Goal: Task Accomplishment & Management: Complete application form

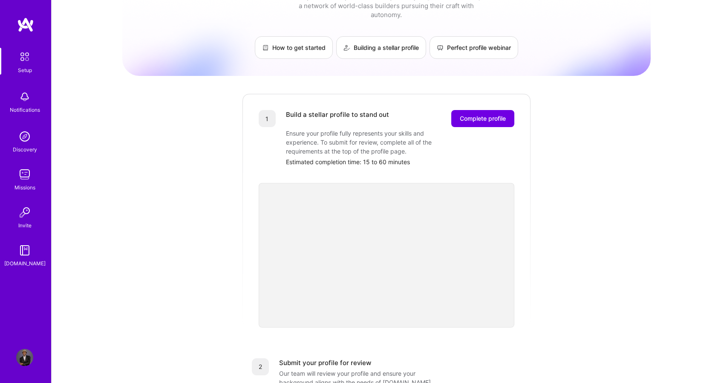
scroll to position [37, 0]
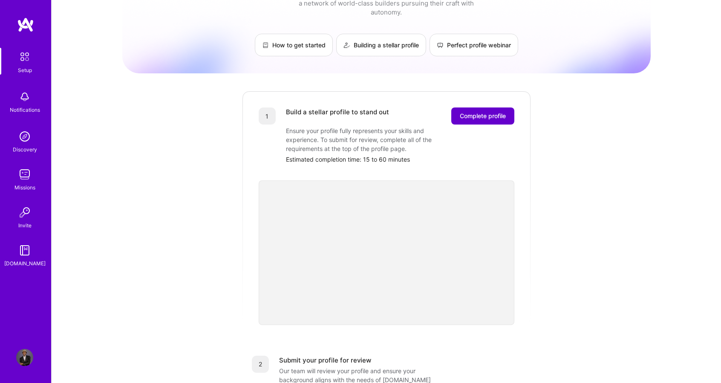
click at [479, 112] on span "Complete profile" at bounding box center [483, 116] width 46 height 9
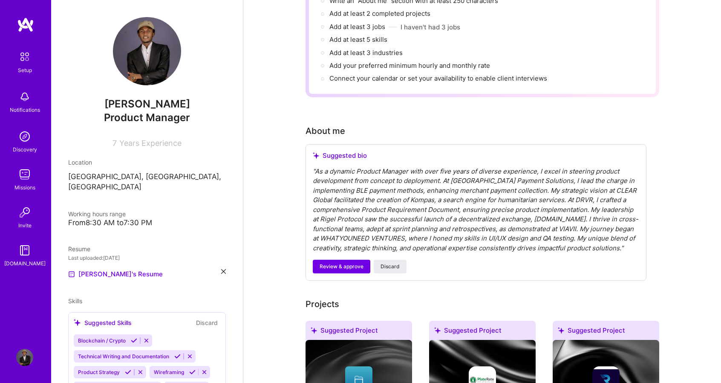
scroll to position [123, 0]
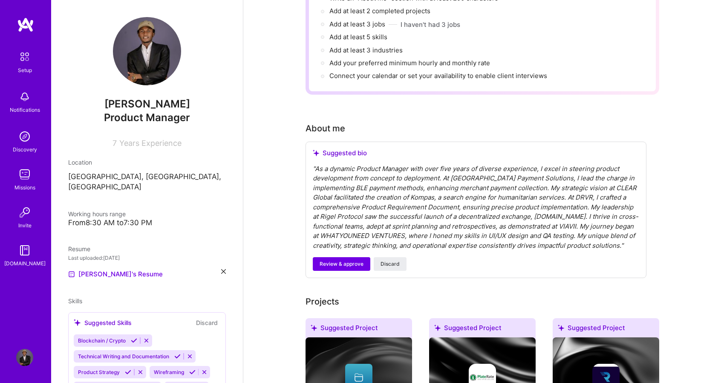
click at [454, 164] on div "" As a dynamic Product Manager with over five years of diverse experience, I ex…" at bounding box center [476, 207] width 327 height 87
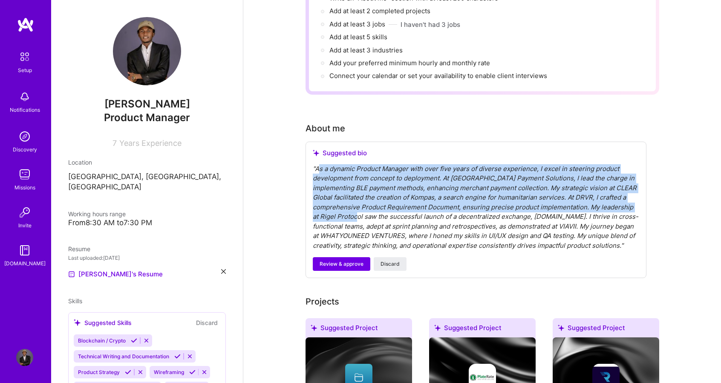
drag, startPoint x: 317, startPoint y: 157, endPoint x: 383, endPoint y: 210, distance: 84.6
click at [383, 210] on div "" As a dynamic Product Manager with over five years of diverse experience, I ex…" at bounding box center [476, 207] width 327 height 87
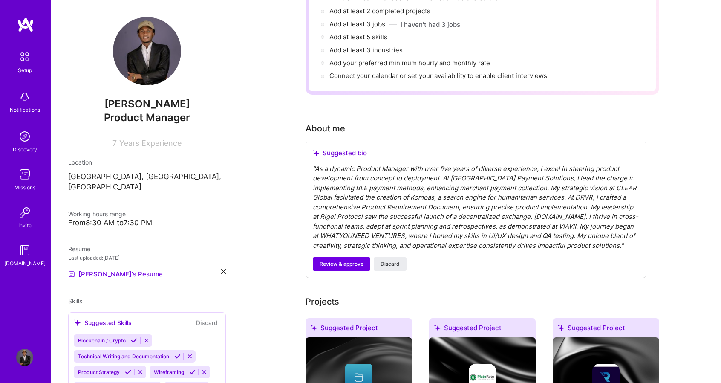
click at [398, 221] on div "" As a dynamic Product Manager with over five years of diverse experience, I ex…" at bounding box center [476, 207] width 327 height 87
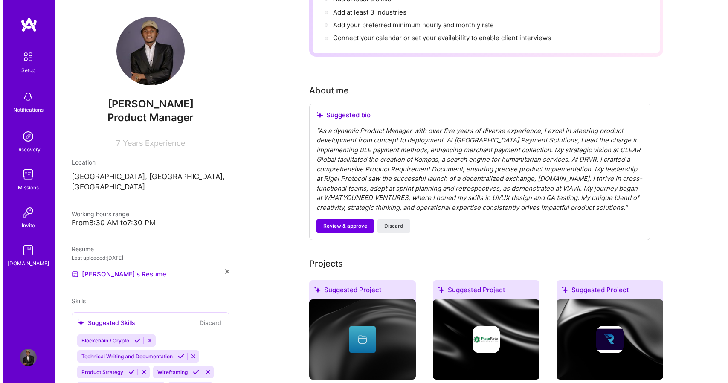
scroll to position [157, 0]
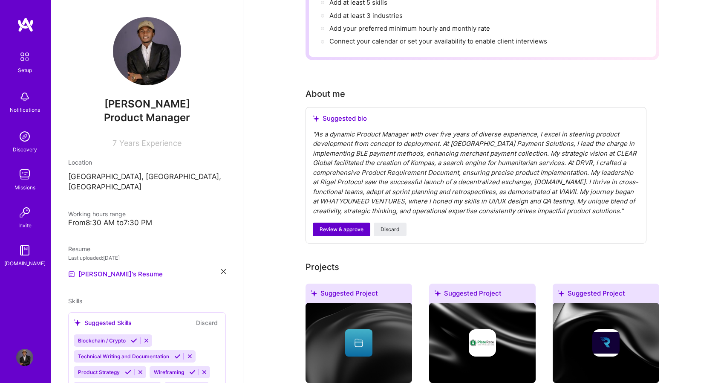
click at [356, 230] on span "Review & approve" at bounding box center [342, 230] width 44 height 8
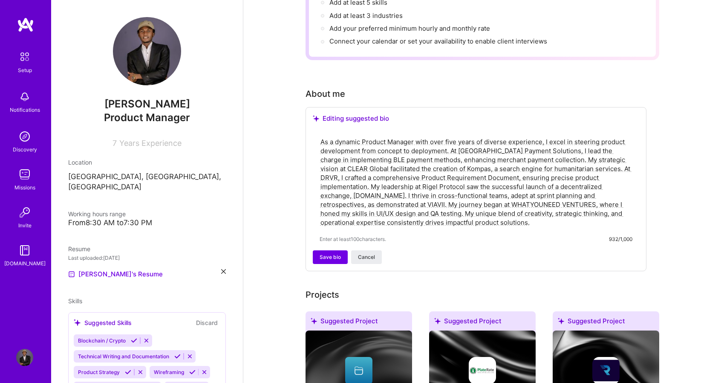
click at [389, 172] on textarea "As a dynamic Product Manager with over five years of diverse experience, I exce…" at bounding box center [476, 181] width 313 height 91
click at [455, 136] on textarea "As a dynamic Product Manager with over five years of diverse experience, I exce…" at bounding box center [476, 181] width 313 height 91
click at [363, 150] on textarea "As a dynamic Product Manager with over 8 years of diverse experience, I excel i…" at bounding box center [476, 181] width 313 height 91
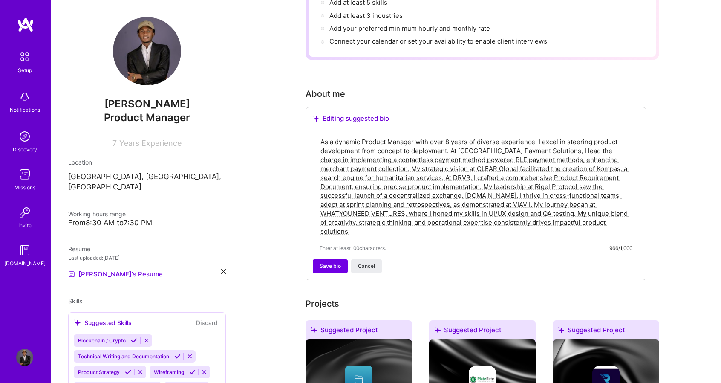
click at [553, 151] on textarea "As a dynamic Product Manager with over 8 years of diverse experience, I excel i…" at bounding box center [476, 186] width 313 height 100
click at [573, 150] on textarea "As a dynamic Product Manager with over 8 years of diverse experience, I excel i…" at bounding box center [476, 186] width 313 height 100
click at [604, 150] on textarea "As a dynamic Product Manager with over 8 years of diverse experience, I excel i…" at bounding box center [476, 186] width 313 height 100
drag, startPoint x: 469, startPoint y: 158, endPoint x: 494, endPoint y: 234, distance: 80.2
click at [494, 234] on div "As a dynamic Product Manager with over 8 years of diverse experience, I excel i…" at bounding box center [476, 195] width 327 height 130
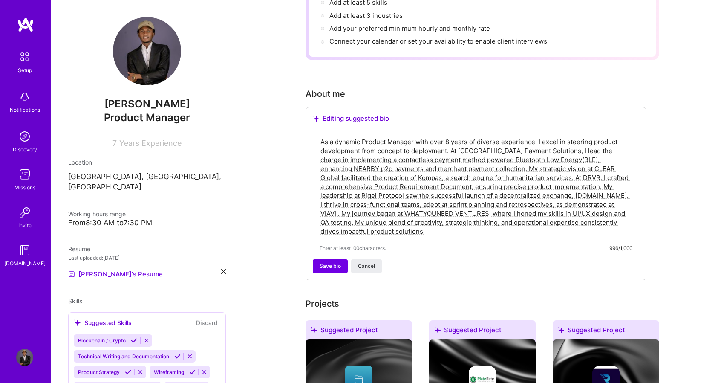
click at [471, 157] on textarea "As a dynamic Product Manager with over 8 years of diverse experience, I excel i…" at bounding box center [476, 186] width 313 height 100
drag, startPoint x: 471, startPoint y: 157, endPoint x: 631, endPoint y: 200, distance: 165.9
click at [631, 200] on textarea "As a dynamic Product Manager with over 8 years of diverse experience, I excel i…" at bounding box center [476, 186] width 313 height 100
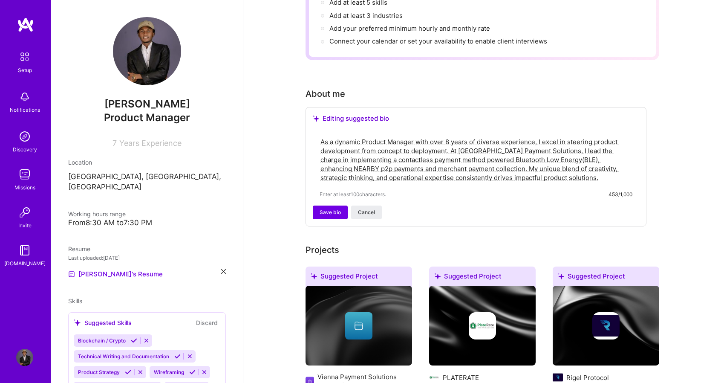
click at [537, 142] on textarea "As a dynamic Product Manager with over 8 years of diverse experience, I excel i…" at bounding box center [476, 159] width 313 height 46
paste textarea "[URL][DOMAIN_NAME]"
click at [515, 148] on textarea "As a dynamic Product Manager with over 8 years of diverse experience, I excel i…" at bounding box center [476, 159] width 313 height 46
click at [604, 166] on textarea "As a dynamic Product Manager with over 8 years of diverse experience, I excel i…" at bounding box center [476, 159] width 313 height 46
click at [455, 168] on textarea "As a dynamic Product Manager with over 8 years of diverse experience, I excel i…" at bounding box center [476, 159] width 313 height 46
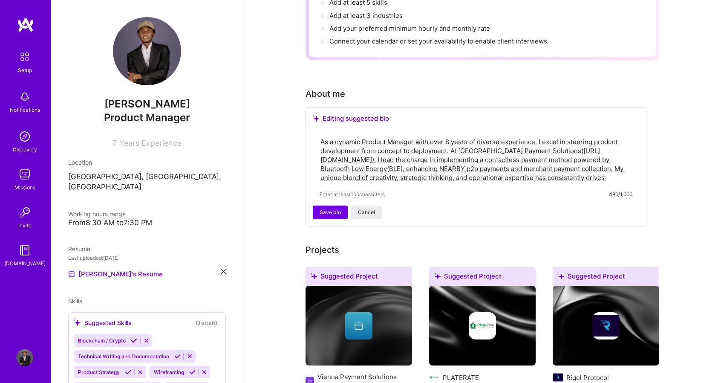
click at [615, 170] on textarea "As a dynamic Product Manager with over 8 years of diverse experience, I excel i…" at bounding box center [476, 159] width 313 height 46
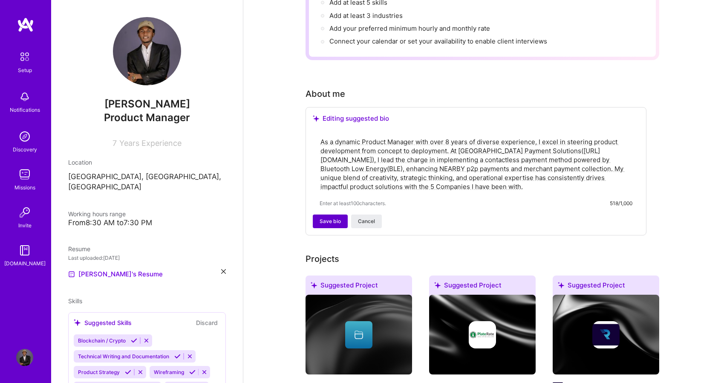
type textarea "As a dynamic Product Manager with over 8 years of diverse experience, I excel i…"
click at [342, 214] on button "Save bio" at bounding box center [330, 221] width 35 height 14
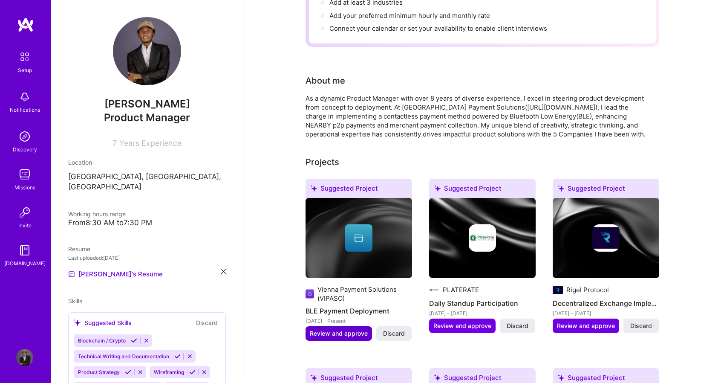
click at [338, 329] on span "Review and approve" at bounding box center [339, 333] width 58 height 9
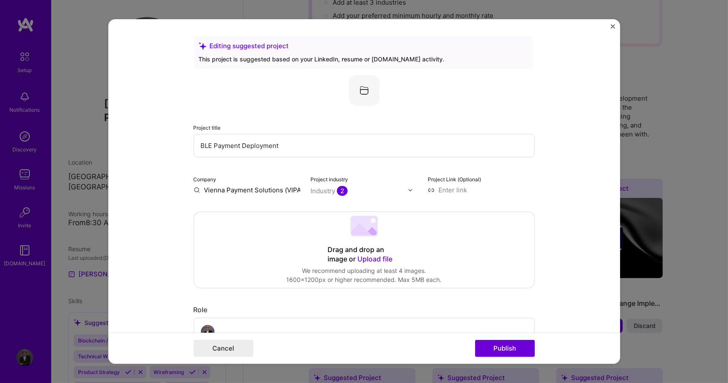
click at [196, 143] on input "BLE Payment Deployment" at bounding box center [364, 145] width 341 height 23
click at [353, 147] on input "Contactless Payment by BLE Payment Deployment" at bounding box center [364, 145] width 341 height 23
click at [264, 146] on input "Contactless Payment by BLE Payment Deployment" at bounding box center [364, 145] width 341 height 23
click at [379, 143] on input "Contactless Payment Method by BLE Payment Deployment" at bounding box center [364, 145] width 341 height 23
type input "Contactless Payment Method by BLE ( Ideation, design, development, testing and …"
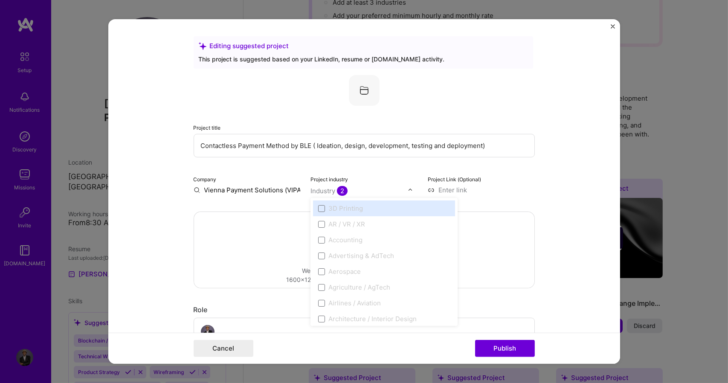
click at [408, 190] on img at bounding box center [410, 189] width 5 height 5
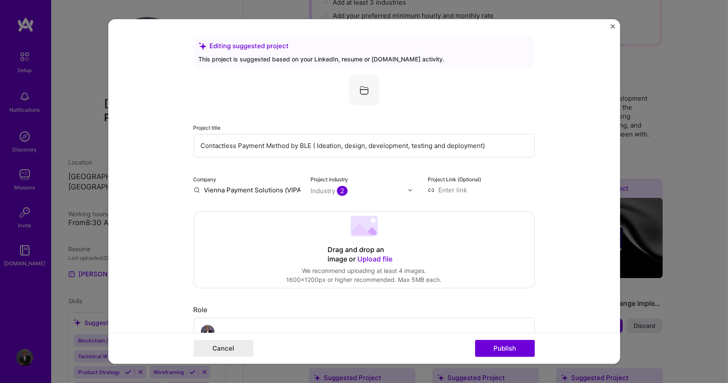
click at [521, 188] on input at bounding box center [481, 189] width 107 height 9
paste input "[URL][DOMAIN_NAME]"
type input "[URL][DOMAIN_NAME]"
click at [291, 190] on input "Vienna Payment Solutions (VIPASO)" at bounding box center [247, 189] width 107 height 9
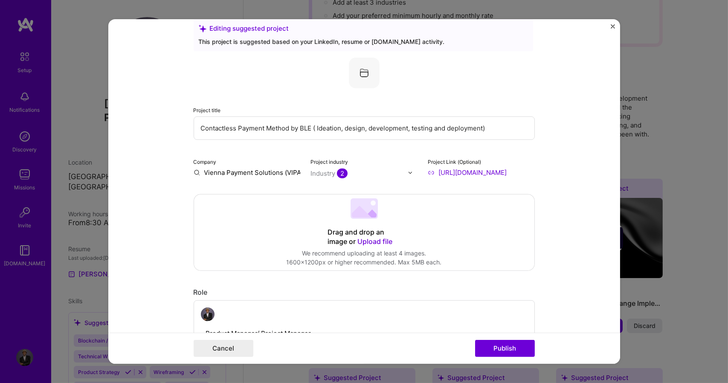
scroll to position [0, 0]
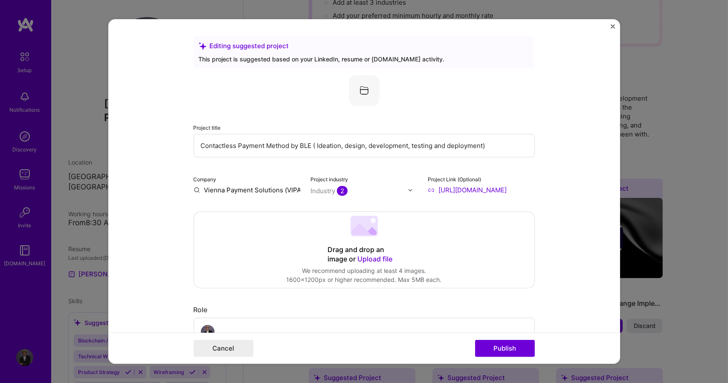
click at [366, 259] on span "Upload file" at bounding box center [375, 259] width 35 height 9
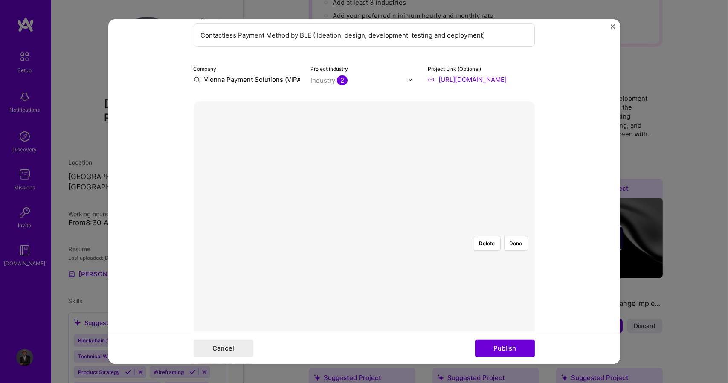
scroll to position [116, 0]
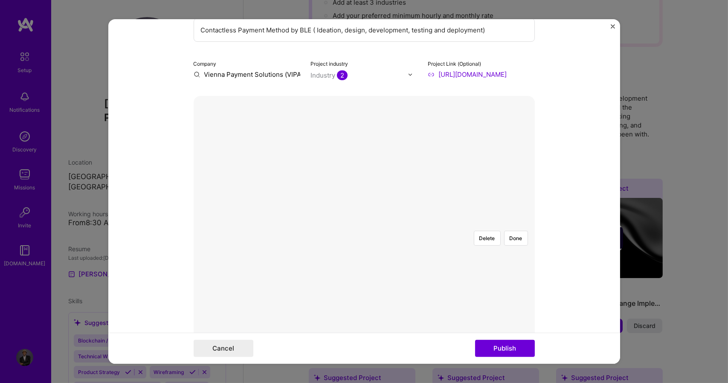
click at [398, 224] on div at bounding box center [429, 258] width 92 height 69
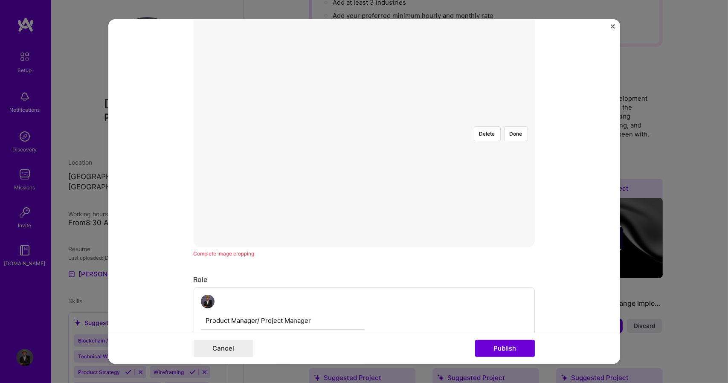
scroll to position [208, 0]
click at [517, 138] on button "Done" at bounding box center [516, 145] width 24 height 15
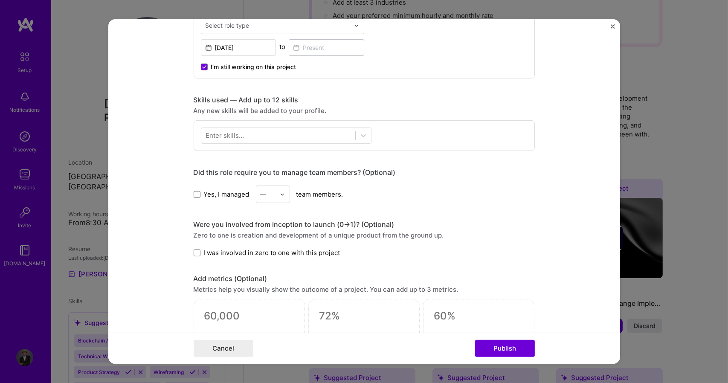
scroll to position [556, 0]
click at [360, 131] on icon at bounding box center [363, 134] width 9 height 9
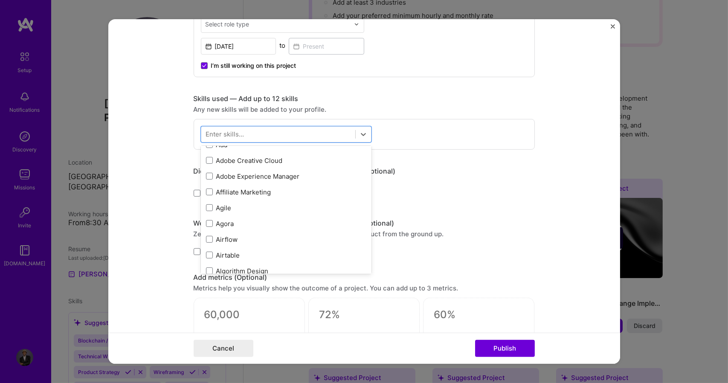
scroll to position [309, 0]
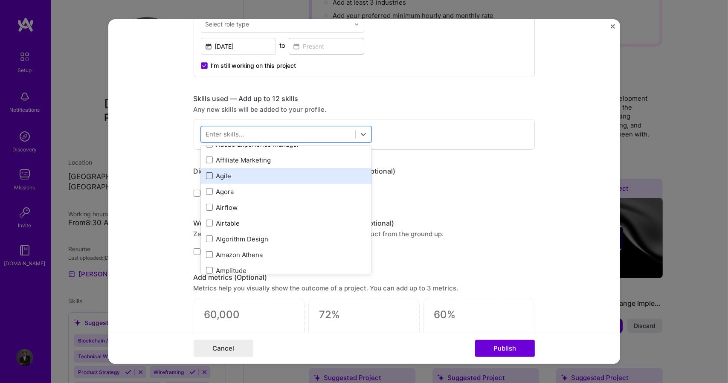
click at [206, 177] on span at bounding box center [209, 175] width 7 height 7
click at [0, 0] on input "checkbox" at bounding box center [0, 0] width 0 height 0
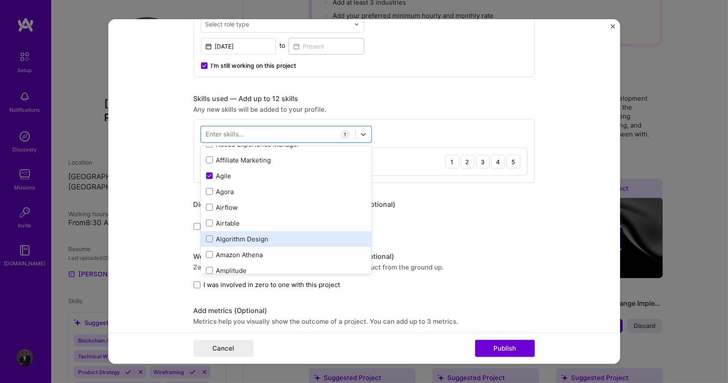
click at [254, 236] on div "Algorithm Design" at bounding box center [286, 239] width 160 height 9
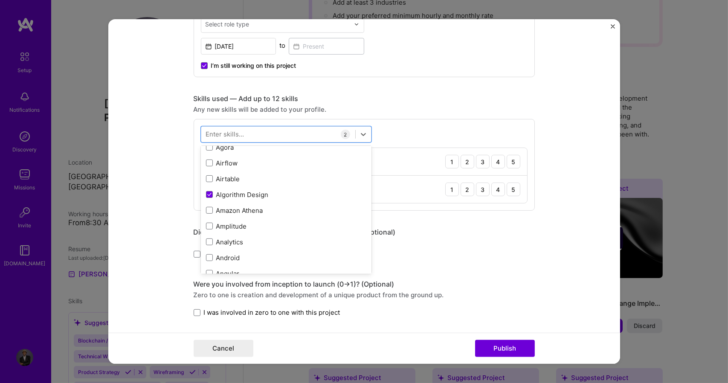
scroll to position [364, 0]
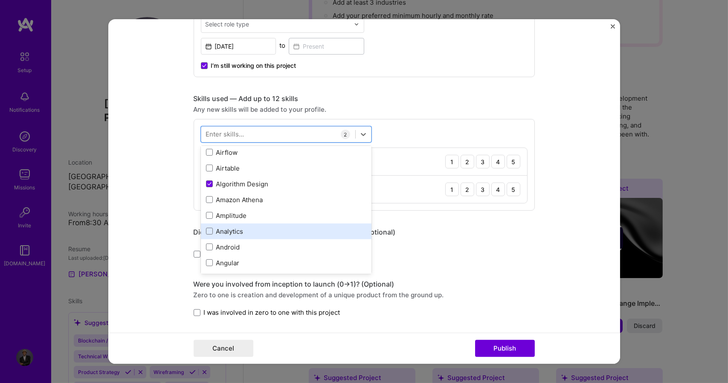
click at [250, 232] on div "Analytics" at bounding box center [286, 231] width 160 height 9
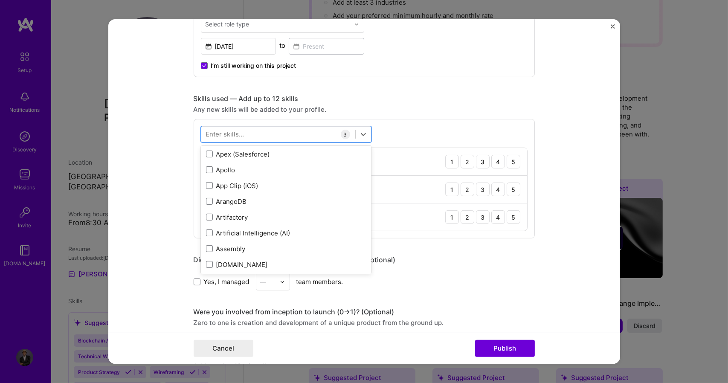
scroll to position [546, 0]
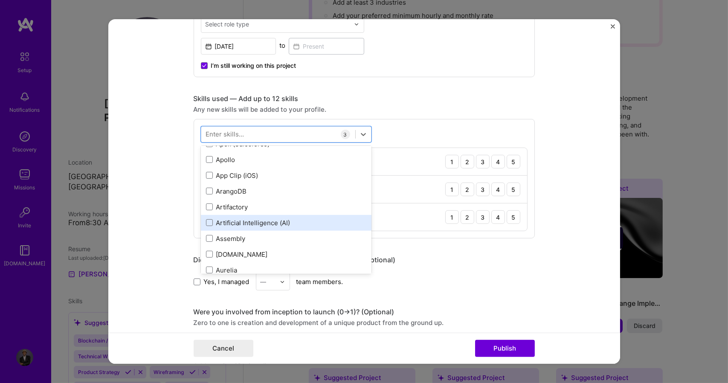
click at [237, 222] on div "Artificial Intelligence (AI)" at bounding box center [286, 222] width 160 height 9
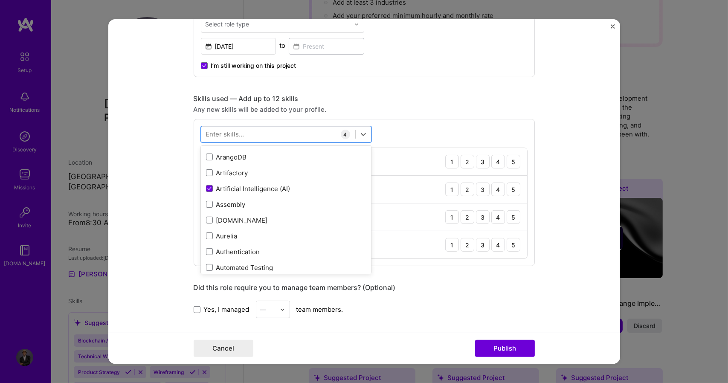
scroll to position [696, 0]
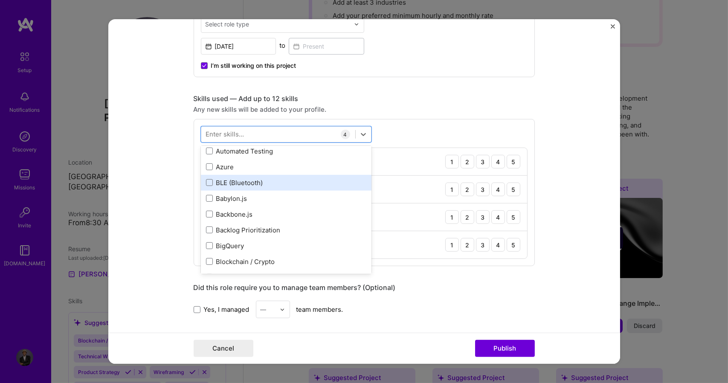
click at [226, 182] on div "BLE (Bluetooth)" at bounding box center [286, 182] width 160 height 9
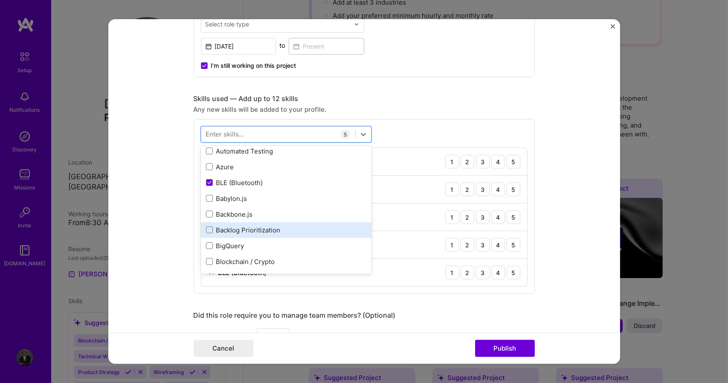
click at [250, 226] on div "Backlog Prioritization" at bounding box center [286, 230] width 160 height 9
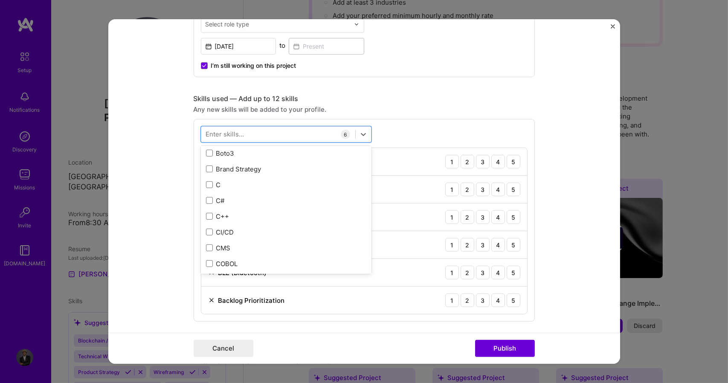
scroll to position [836, 0]
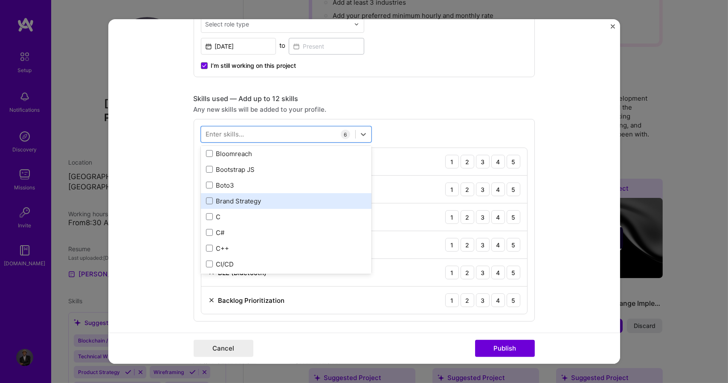
click at [239, 199] on div "Brand Strategy" at bounding box center [286, 201] width 160 height 9
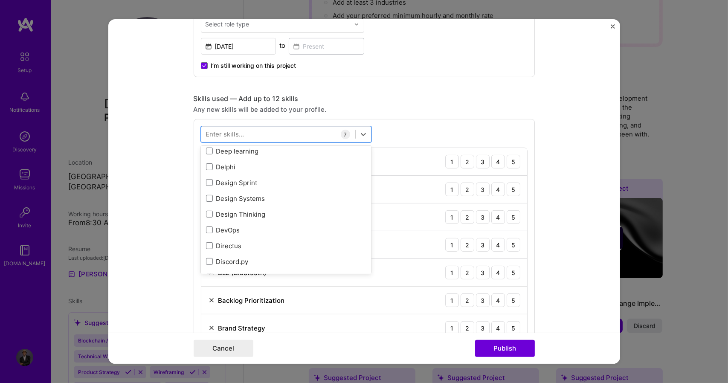
scroll to position [1569, 0]
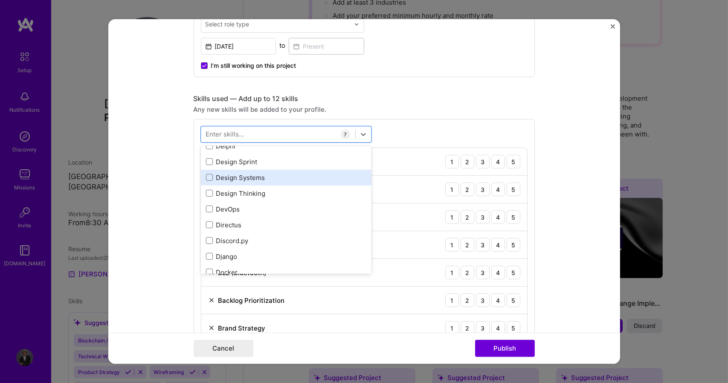
click at [254, 178] on div "Design Systems" at bounding box center [286, 177] width 160 height 9
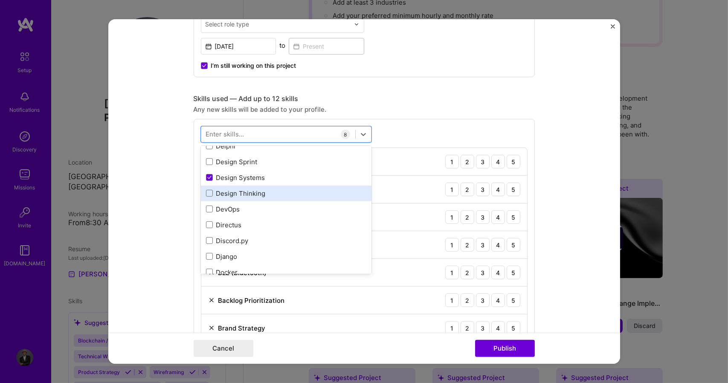
click at [256, 194] on div "Design Thinking" at bounding box center [286, 193] width 160 height 9
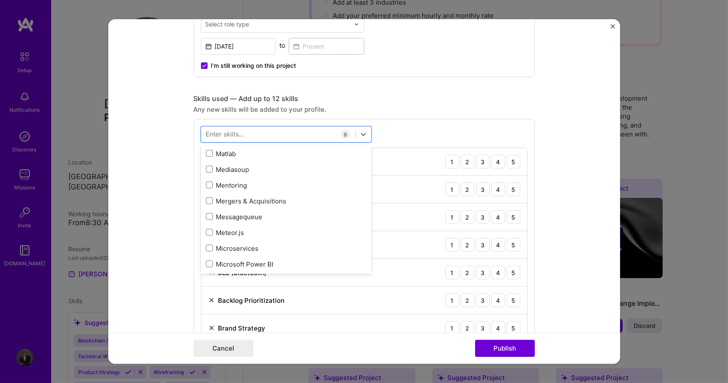
scroll to position [3165, 0]
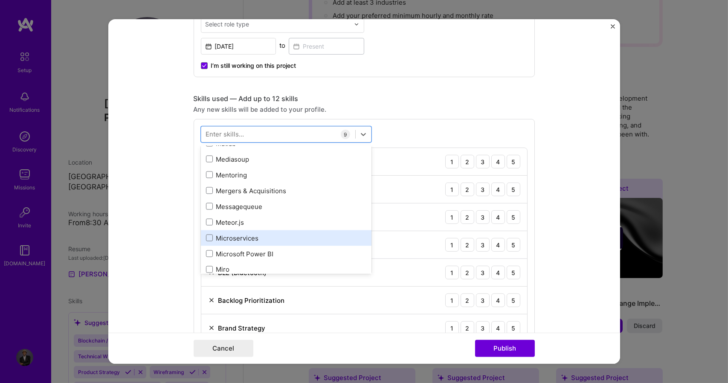
click at [283, 230] on div "Microservices" at bounding box center [286, 238] width 171 height 16
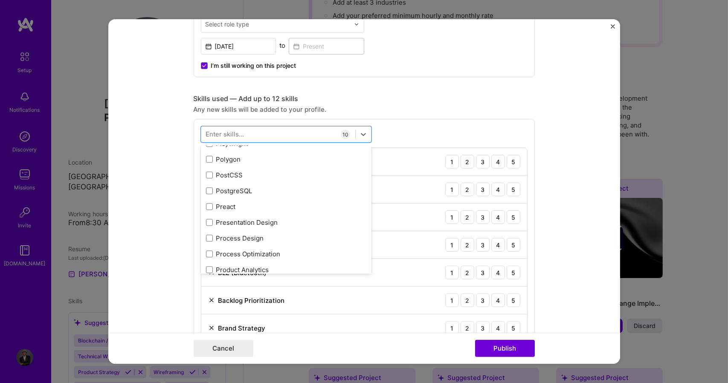
scroll to position [3875, 0]
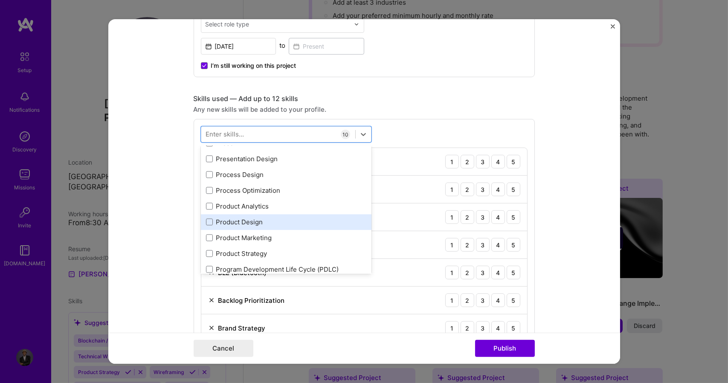
click at [277, 220] on div "Product Design" at bounding box center [286, 222] width 160 height 9
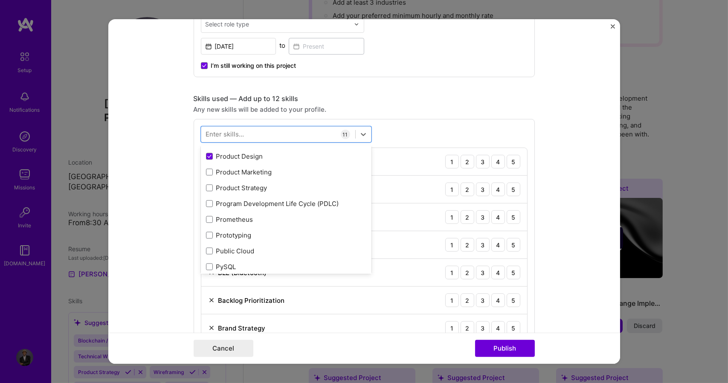
scroll to position [3962, 0]
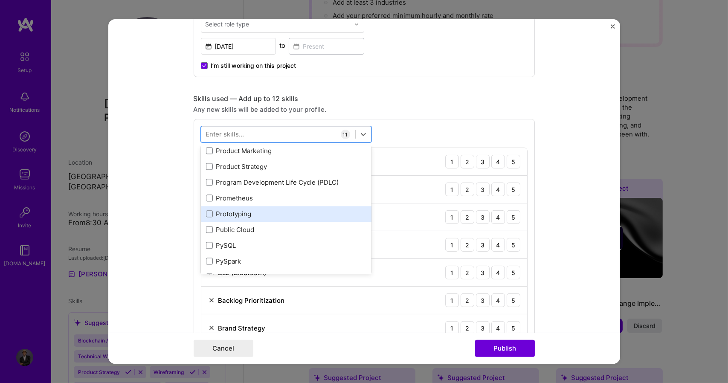
click at [272, 217] on div "Prototyping" at bounding box center [286, 214] width 160 height 9
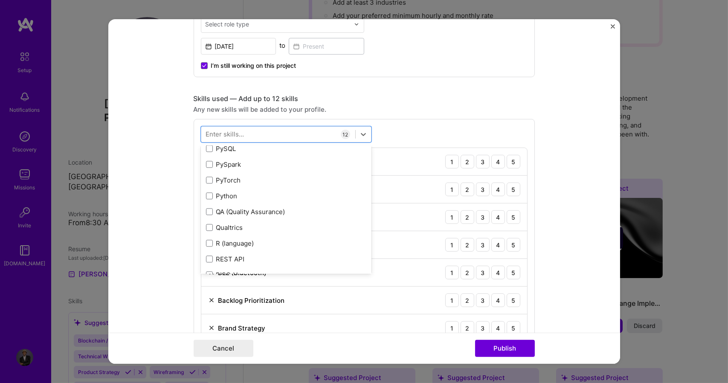
scroll to position [4080, 0]
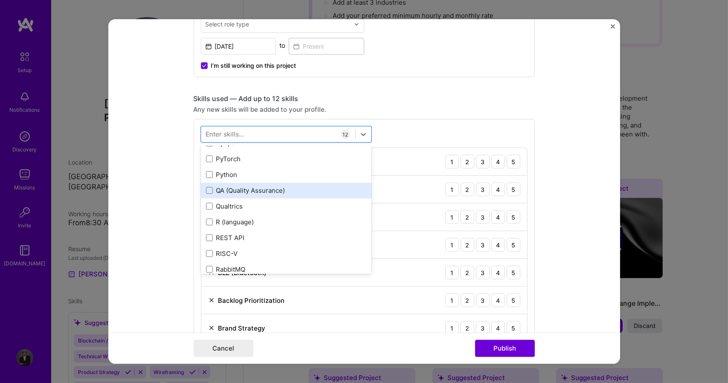
click at [287, 188] on div "QA (Quality Assurance)" at bounding box center [286, 190] width 160 height 9
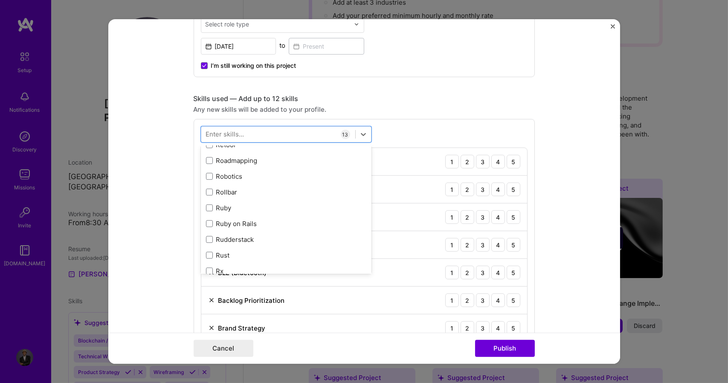
scroll to position [4336, 0]
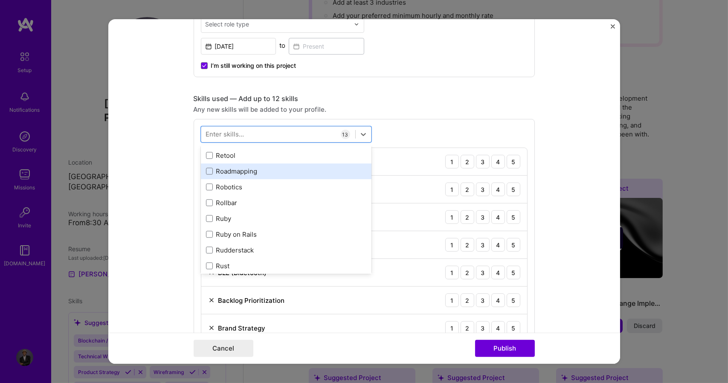
click at [253, 169] on div "Roadmapping" at bounding box center [286, 171] width 160 height 9
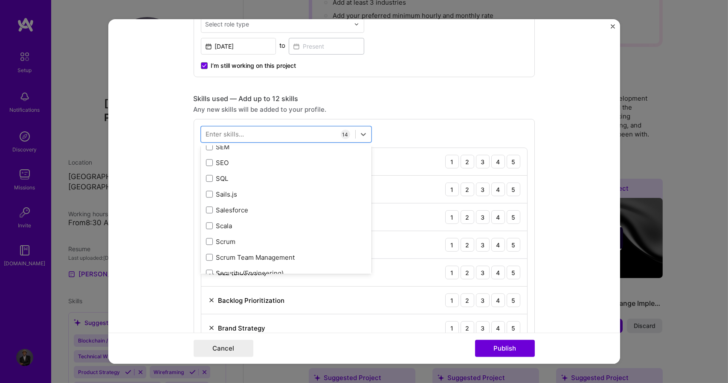
scroll to position [4571, 0]
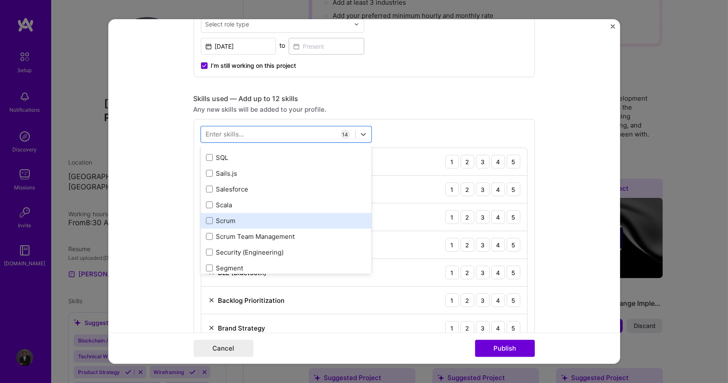
click at [301, 220] on div "Scrum" at bounding box center [286, 220] width 160 height 9
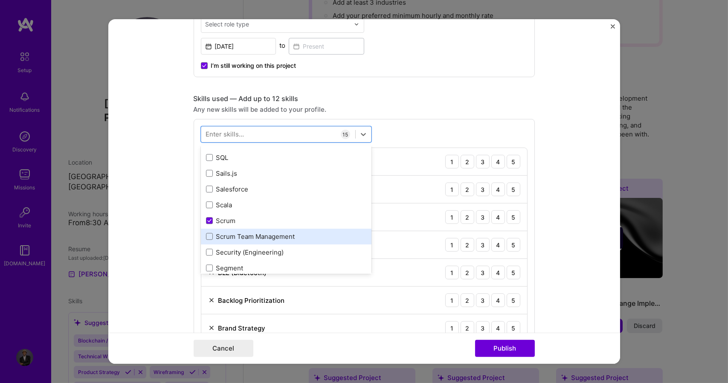
click at [293, 234] on div "Scrum Team Management" at bounding box center [286, 236] width 160 height 9
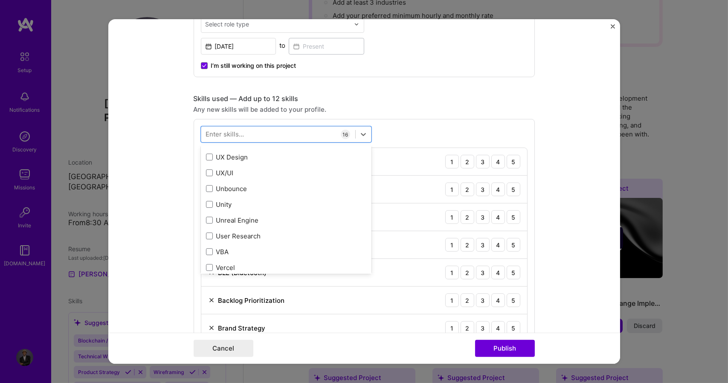
scroll to position [5481, 0]
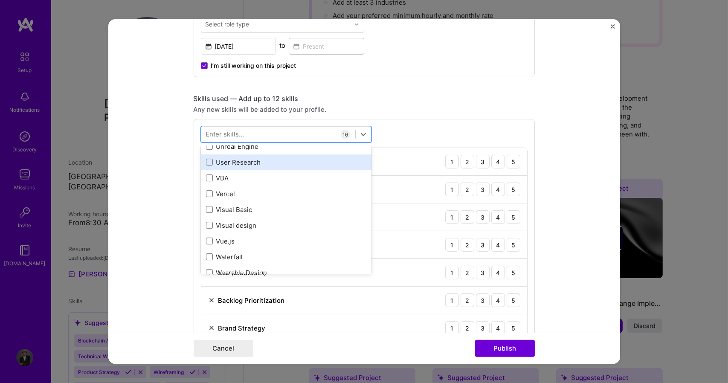
click at [244, 162] on div "User Research" at bounding box center [286, 162] width 160 height 9
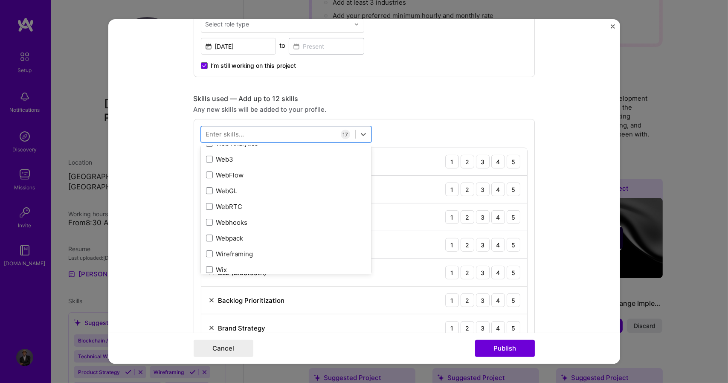
scroll to position [5647, 0]
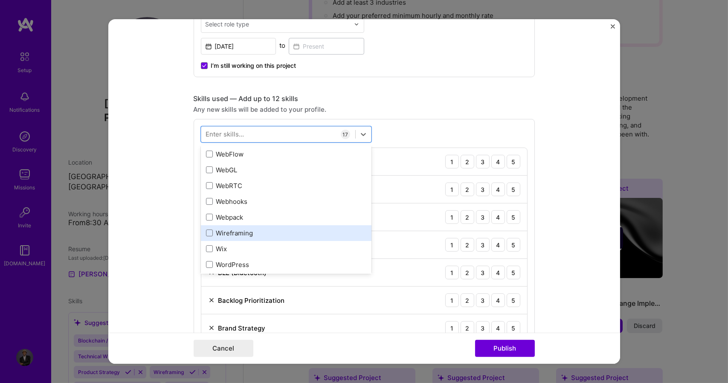
click at [235, 231] on div "Wireframing" at bounding box center [286, 233] width 160 height 9
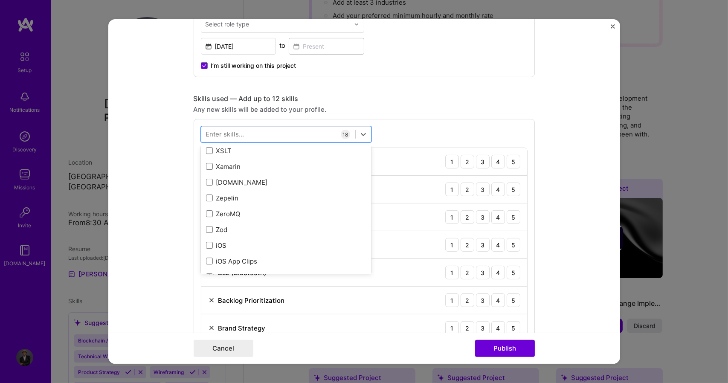
scroll to position [5855, 0]
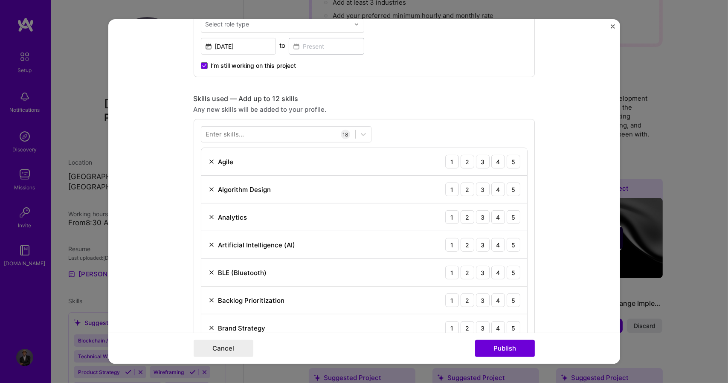
click at [390, 106] on div "Any new skills will be added to your profile." at bounding box center [364, 109] width 341 height 9
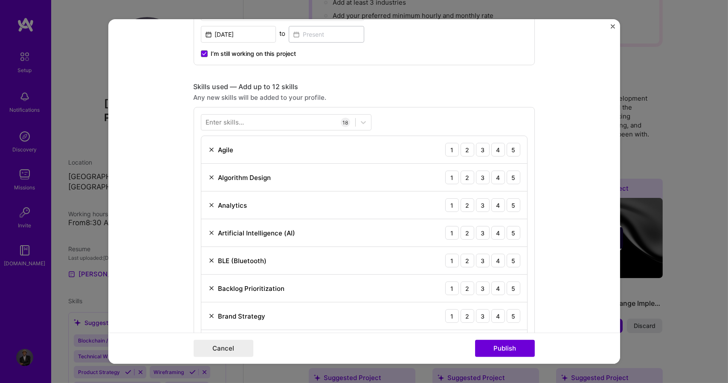
scroll to position [527, 0]
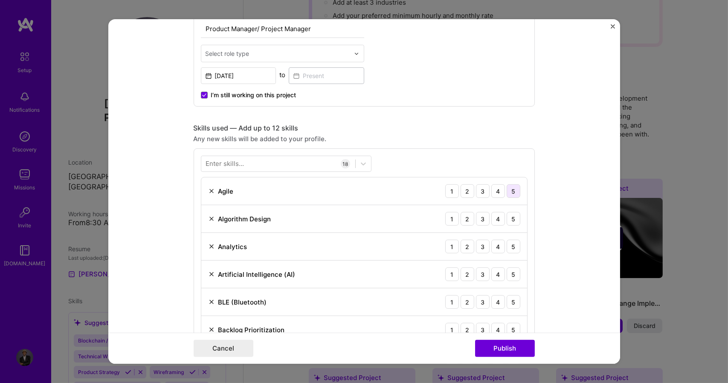
click at [512, 190] on div "5" at bounding box center [514, 191] width 14 height 14
click at [511, 217] on div "5" at bounding box center [514, 219] width 14 height 14
click at [510, 248] on div "5" at bounding box center [514, 247] width 14 height 14
drag, startPoint x: 613, startPoint y: 175, endPoint x: 614, endPoint y: 193, distance: 18.0
click at [614, 193] on form "Editing suggested project This project is suggested based on your LinkedIn, res…" at bounding box center [364, 191] width 512 height 345
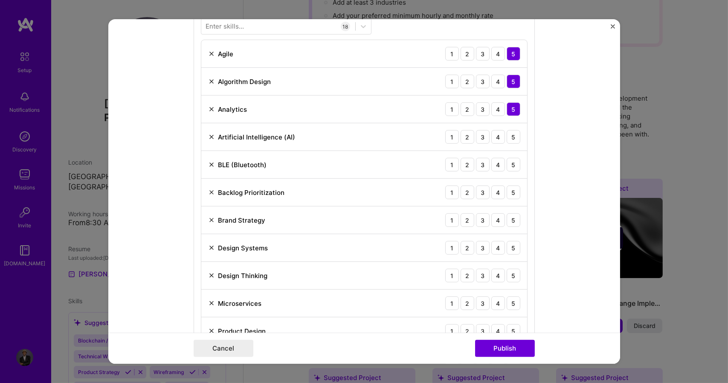
scroll to position [669, 0]
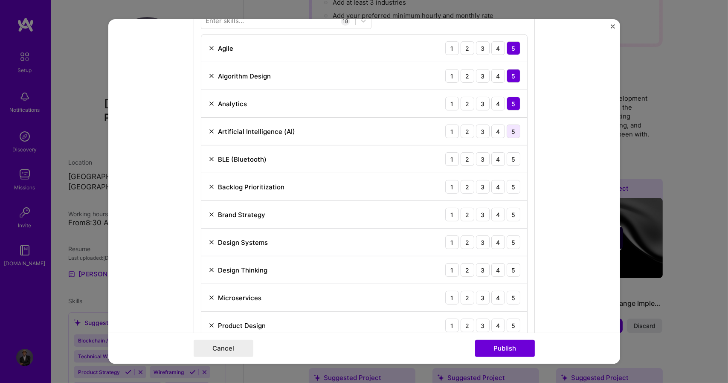
click at [510, 129] on div "5" at bounding box center [514, 132] width 14 height 14
click at [510, 160] on div "5" at bounding box center [514, 159] width 14 height 14
click at [511, 187] on div "5" at bounding box center [514, 187] width 14 height 14
click at [507, 214] on div "5" at bounding box center [514, 215] width 14 height 14
click at [509, 242] on div "5" at bounding box center [514, 242] width 14 height 14
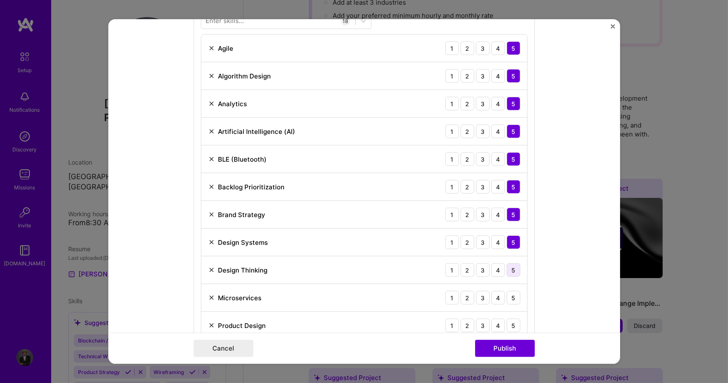
click at [511, 268] on div "5" at bounding box center [514, 270] width 14 height 14
click at [513, 298] on div "5" at bounding box center [514, 298] width 14 height 14
click at [513, 326] on div "5" at bounding box center [514, 326] width 14 height 14
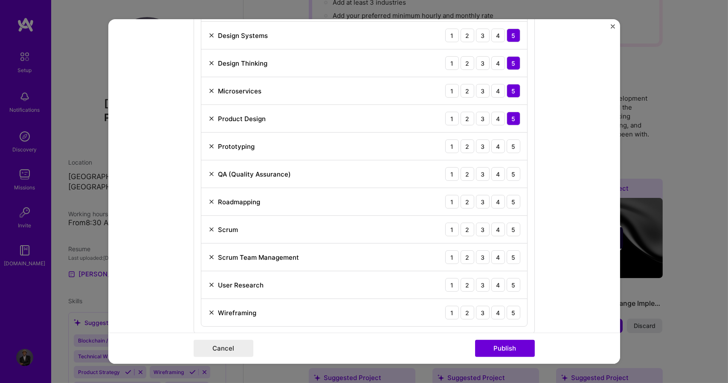
scroll to position [901, 0]
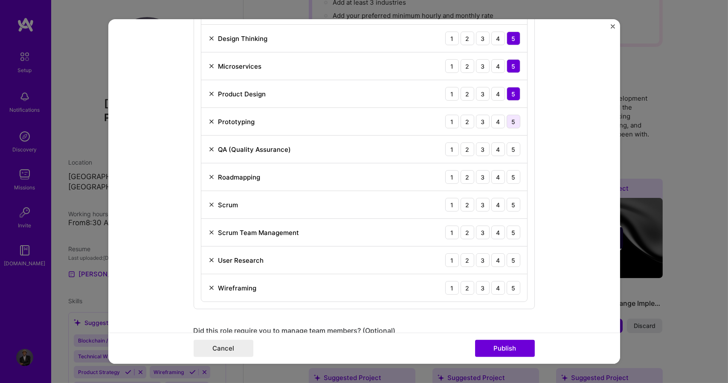
click at [512, 122] on div "5" at bounding box center [514, 122] width 14 height 14
click at [513, 144] on div "5" at bounding box center [514, 149] width 14 height 14
click at [513, 176] on div "5" at bounding box center [514, 177] width 14 height 14
click at [511, 206] on div "5" at bounding box center [514, 205] width 14 height 14
click at [513, 232] on div "5" at bounding box center [514, 233] width 14 height 14
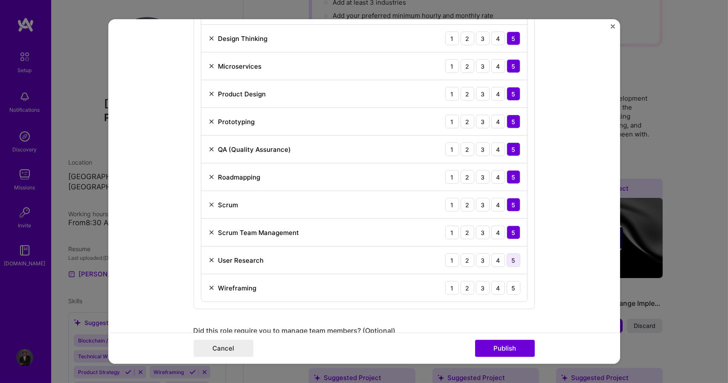
click at [513, 259] on div "5" at bounding box center [514, 260] width 14 height 14
click at [511, 283] on div "5" at bounding box center [514, 288] width 14 height 14
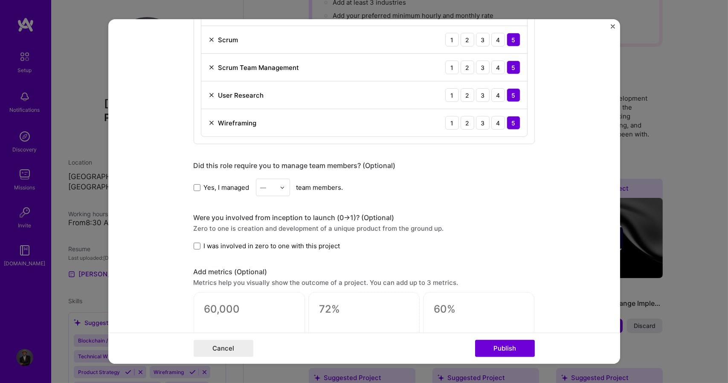
scroll to position [1069, 0]
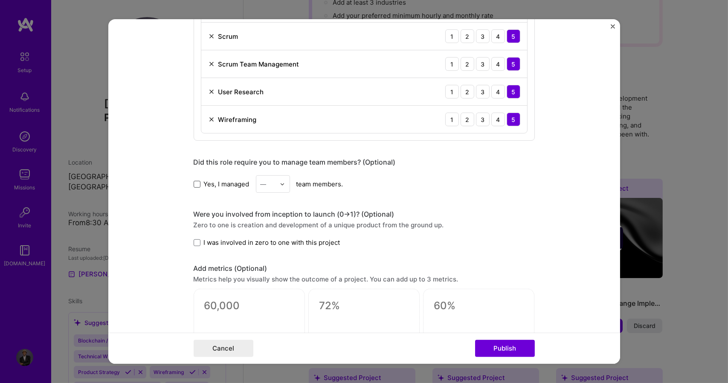
click at [196, 182] on span at bounding box center [197, 183] width 7 height 7
click at [0, 0] on input "Yes, I managed" at bounding box center [0, 0] width 0 height 0
click at [275, 182] on div "—" at bounding box center [267, 184] width 23 height 17
click at [271, 313] on div "25+" at bounding box center [272, 314] width 29 height 16
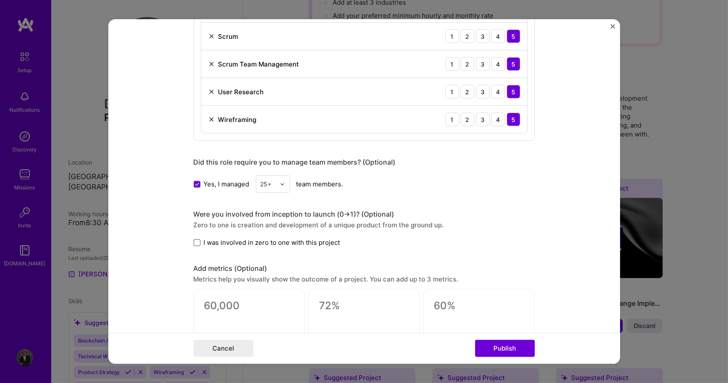
click at [197, 241] on span at bounding box center [197, 242] width 7 height 7
click at [0, 0] on input "I was involved in zero to one with this project" at bounding box center [0, 0] width 0 height 0
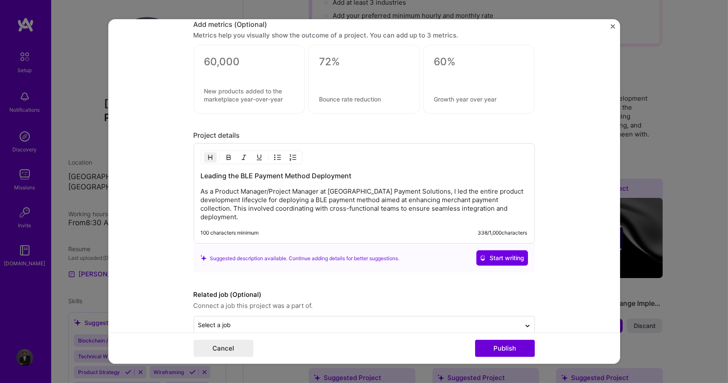
scroll to position [1320, 0]
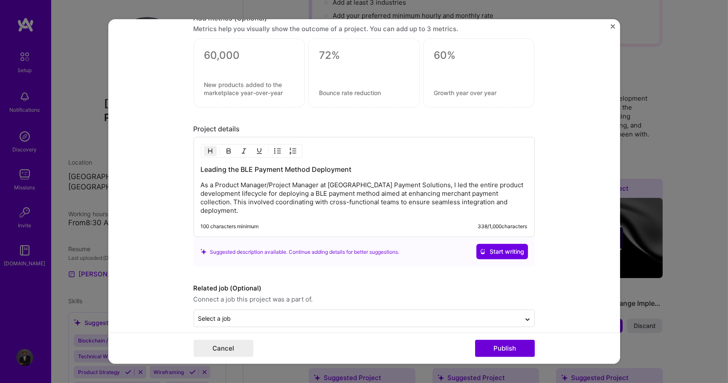
click at [416, 194] on p "As a Product Manager/Project Manager at [GEOGRAPHIC_DATA] Payment Solutions, I …" at bounding box center [364, 198] width 327 height 34
click at [272, 192] on p "As a Product Manager/Project Manager at [GEOGRAPHIC_DATA] Payment Solutions, I …" at bounding box center [364, 198] width 327 height 34
click at [464, 194] on p "As a Product Manager/Project Manager at [GEOGRAPHIC_DATA] Payment Solutions, I …" at bounding box center [364, 198] width 327 height 34
click at [477, 192] on p "As a Product Manager/Project Manager at [GEOGRAPHIC_DATA] Payment Solutions, I …" at bounding box center [364, 198] width 327 height 34
click at [377, 208] on p "As a Product Manager/Project Manager at [GEOGRAPHIC_DATA] Payment Solutions, I …" at bounding box center [364, 198] width 327 height 34
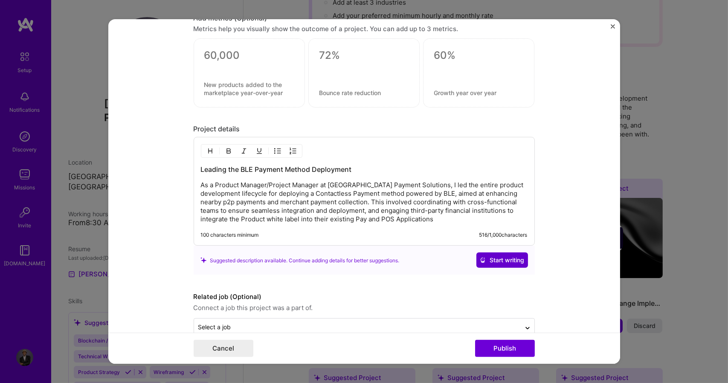
click at [483, 258] on span "Start writing" at bounding box center [502, 260] width 45 height 9
click at [418, 208] on p "As a Product Manager/Project Manager at [GEOGRAPHIC_DATA] Payment Solutions, I …" at bounding box center [364, 202] width 327 height 43
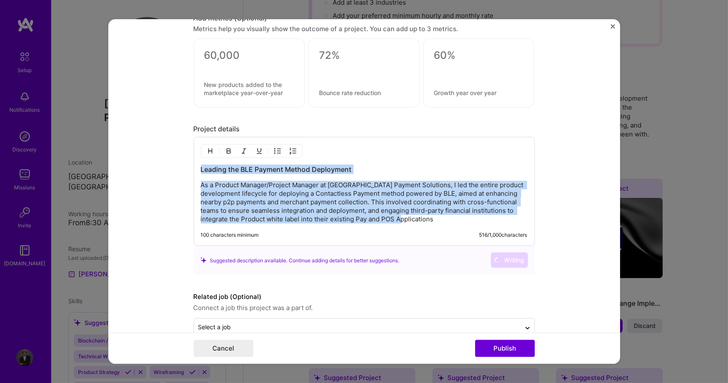
copy div "Leading the BLE Payment Method Deployment As a Product Manager/Project Manager …"
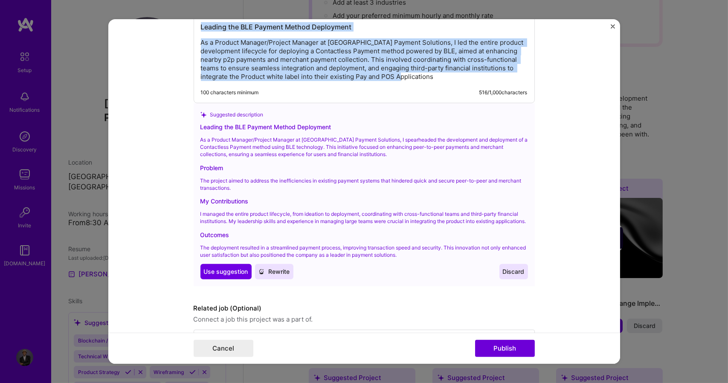
scroll to position [1497, 0]
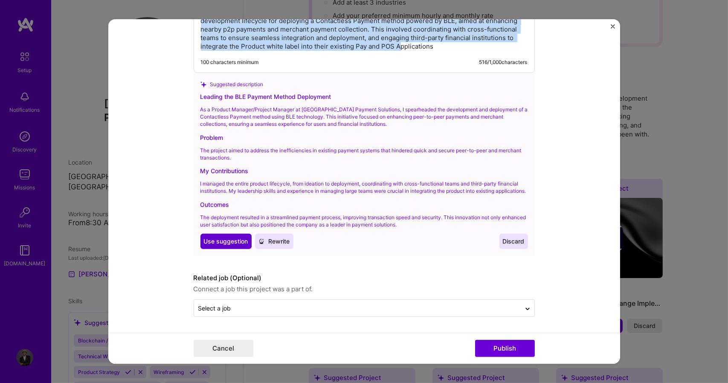
click at [219, 245] on span "Use suggestion" at bounding box center [226, 241] width 44 height 9
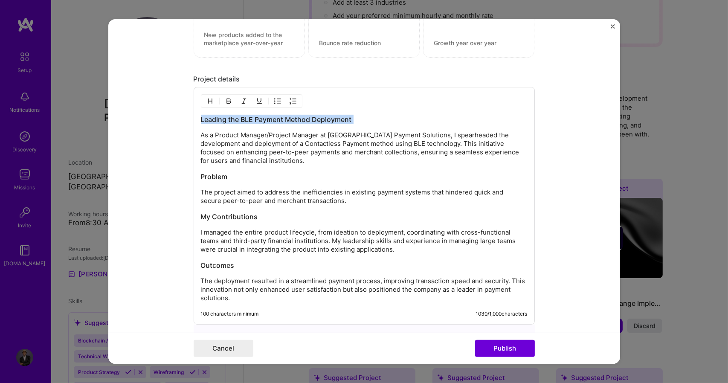
scroll to position [1362, 0]
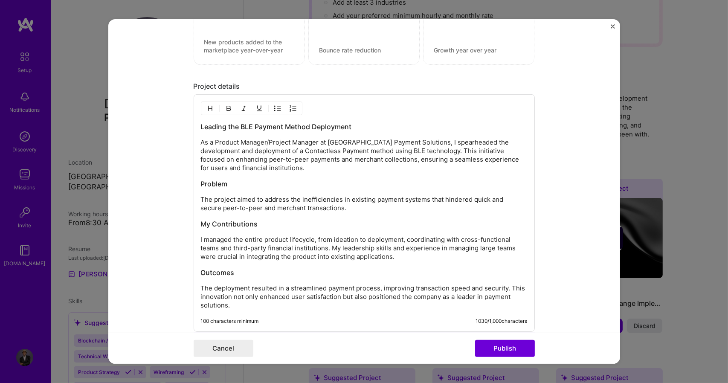
click at [298, 128] on h3 "Leading the BLE Payment Method Deployment" at bounding box center [364, 126] width 327 height 9
click at [235, 129] on h3 "Leading the BLE Payment Method Deployment" at bounding box center [364, 126] width 327 height 9
click at [237, 126] on h3 "Leading the BLE Payment Method Deployment" at bounding box center [364, 126] width 327 height 9
click at [419, 125] on h3 "Leading the Contactless Payment method by BLE Payment Method Deployment" at bounding box center [364, 126] width 327 height 9
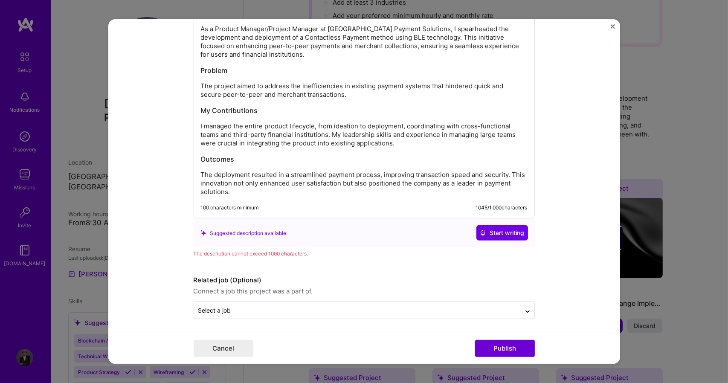
scroll to position [1476, 0]
click at [523, 348] on button "Publish" at bounding box center [505, 348] width 60 height 17
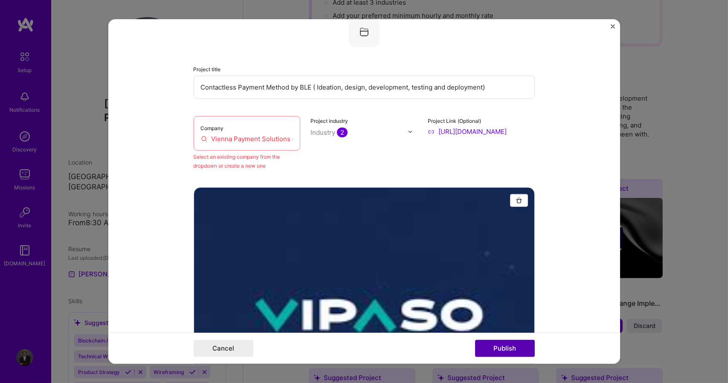
scroll to position [56, 0]
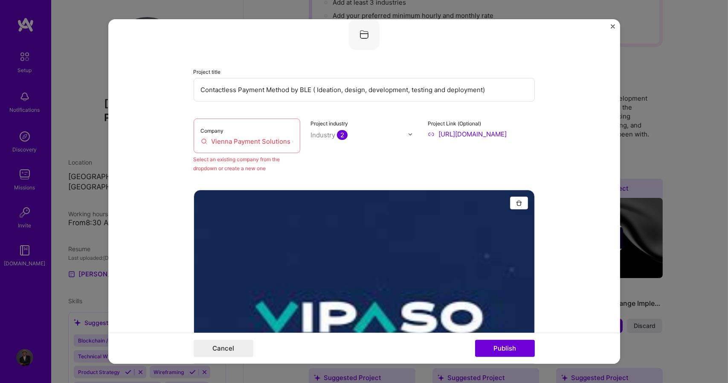
click at [260, 143] on input "Vienna Payment Solutions (VIPASO)" at bounding box center [247, 141] width 93 height 9
click at [280, 141] on input "Vienna Payment Solutions (VIPASO)" at bounding box center [247, 141] width 93 height 9
click at [248, 124] on div "Company Vienna Payment Solutions (VIPASO)" at bounding box center [247, 136] width 107 height 35
click at [258, 141] on input "Vienna Payment Solutions (VIPASO)" at bounding box center [247, 141] width 93 height 9
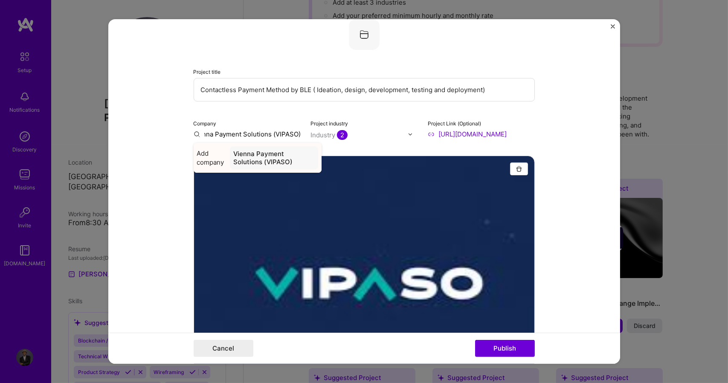
scroll to position [0, 0]
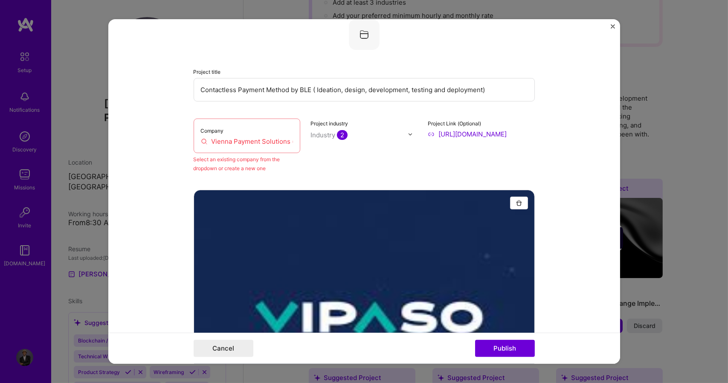
click at [257, 134] on div "Company Vienna Payment Solutions (VIPASO)" at bounding box center [247, 136] width 107 height 35
click at [261, 139] on input "Vienna Payment Solutions (VIPASO)" at bounding box center [247, 141] width 93 height 9
click at [252, 142] on input "Vienna Payment Solutions (VIPASO)" at bounding box center [247, 141] width 93 height 9
click at [496, 352] on button "Publish" at bounding box center [505, 348] width 60 height 17
click at [289, 140] on input "Vienna Payment Solutions" at bounding box center [247, 141] width 93 height 9
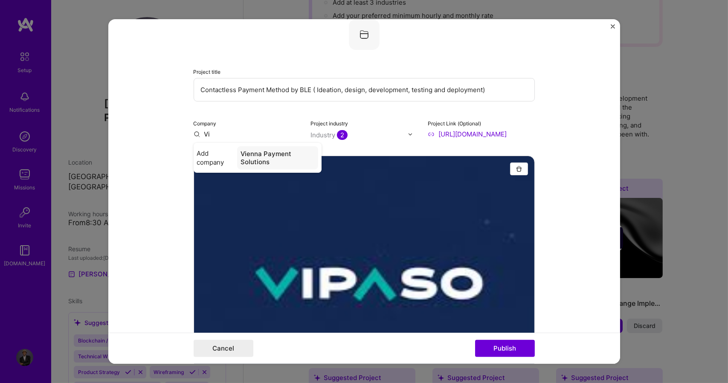
type input "V"
type input "v"
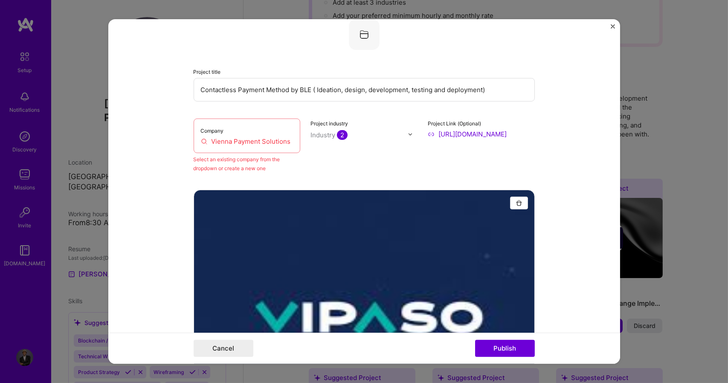
click at [237, 142] on input "Vienna Payment Solutions" at bounding box center [247, 141] width 93 height 9
click at [201, 140] on input "Vienna Payment Solutions" at bounding box center [247, 141] width 93 height 9
click at [498, 342] on button "Publish" at bounding box center [505, 348] width 60 height 17
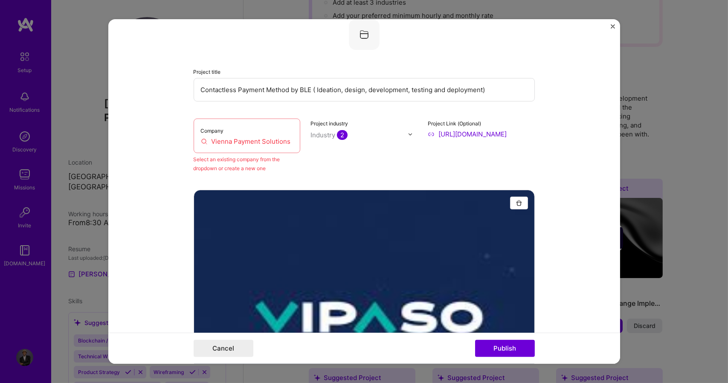
click at [290, 143] on input "Vienna Payment Solutions" at bounding box center [247, 141] width 93 height 9
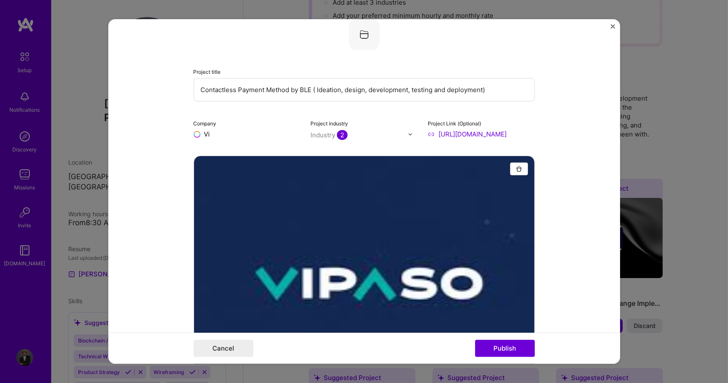
type input "V"
click at [206, 119] on div "Company" at bounding box center [247, 129] width 107 height 20
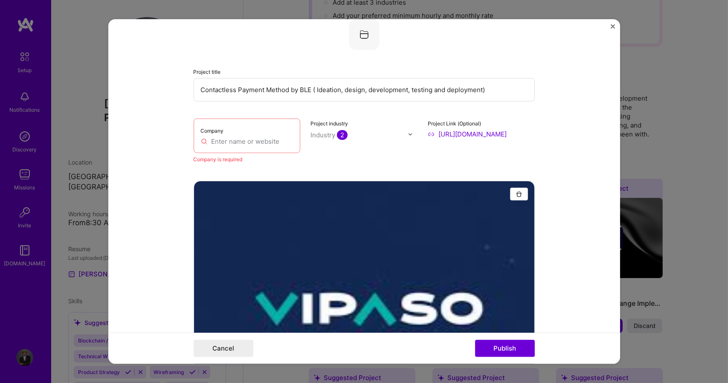
click at [221, 139] on input "text" at bounding box center [247, 141] width 93 height 9
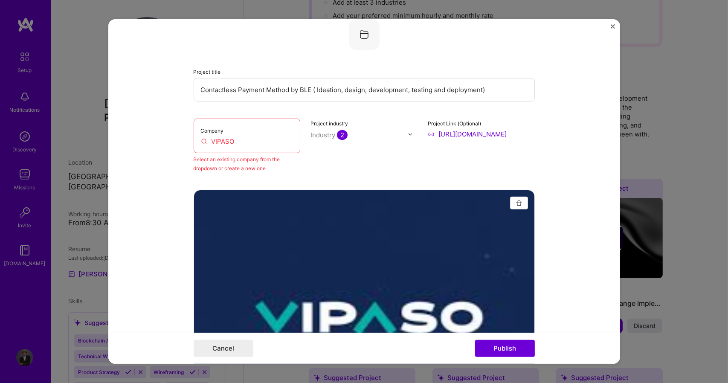
click at [233, 144] on input "VIPASO" at bounding box center [247, 141] width 93 height 9
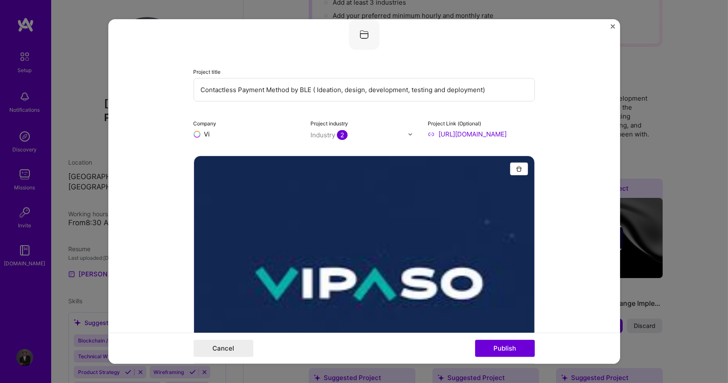
type input "V"
click at [430, 134] on input "[URL][DOMAIN_NAME]" at bounding box center [481, 134] width 107 height 9
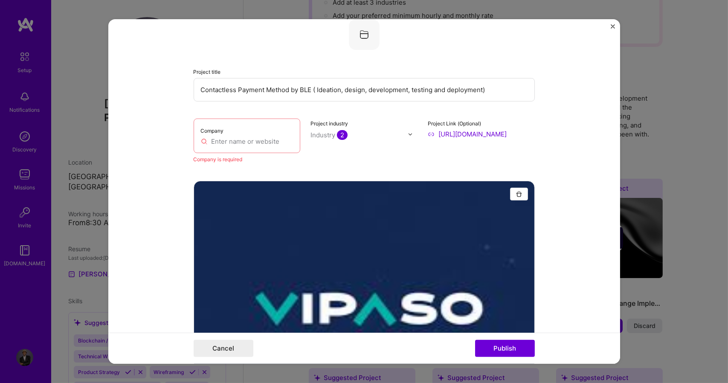
drag, startPoint x: 426, startPoint y: 135, endPoint x: 490, endPoint y: 139, distance: 64.9
click at [490, 139] on input "[URL][DOMAIN_NAME]" at bounding box center [481, 134] width 107 height 9
click at [240, 142] on input "text" at bounding box center [247, 141] width 93 height 9
paste input "[URL][DOMAIN_NAME]"
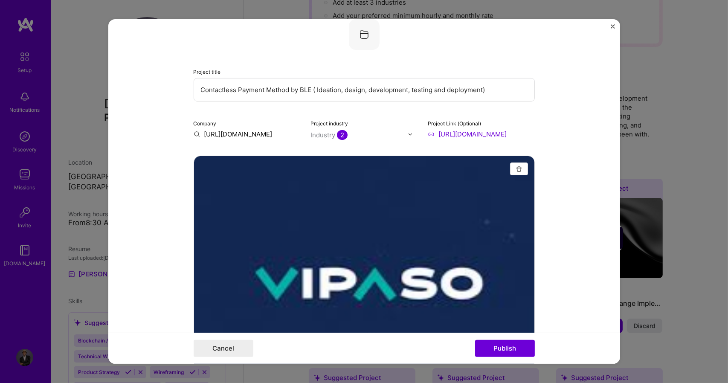
click at [195, 136] on input "[URL][DOMAIN_NAME]" at bounding box center [247, 134] width 107 height 9
click at [260, 137] on input "[URL][DOMAIN_NAME]" at bounding box center [247, 134] width 107 height 9
type input "h"
click at [260, 137] on input "VIPASO" at bounding box center [247, 134] width 107 height 9
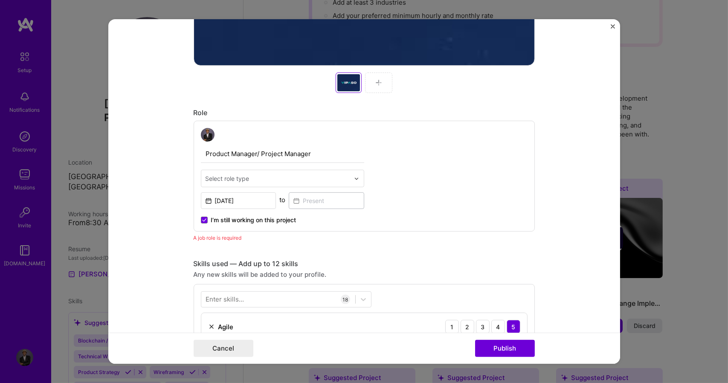
scroll to position [541, 0]
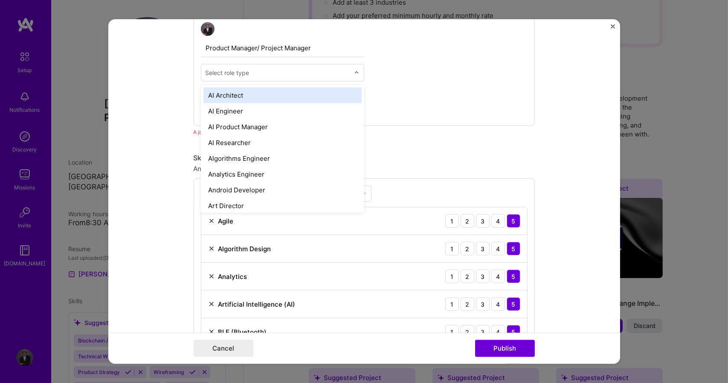
click at [295, 78] on div at bounding box center [278, 72] width 144 height 11
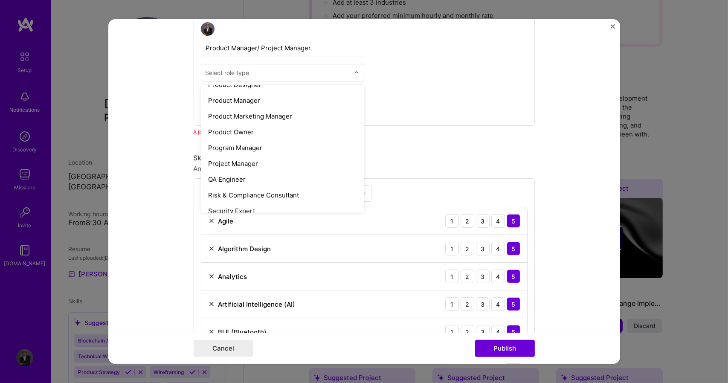
scroll to position [774, 0]
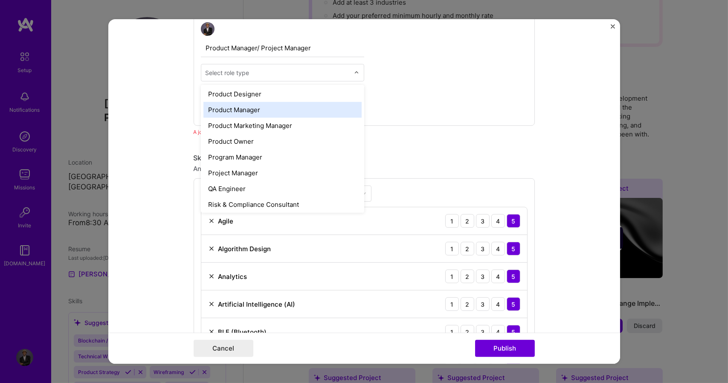
click at [258, 108] on div "Product Manager" at bounding box center [282, 110] width 158 height 16
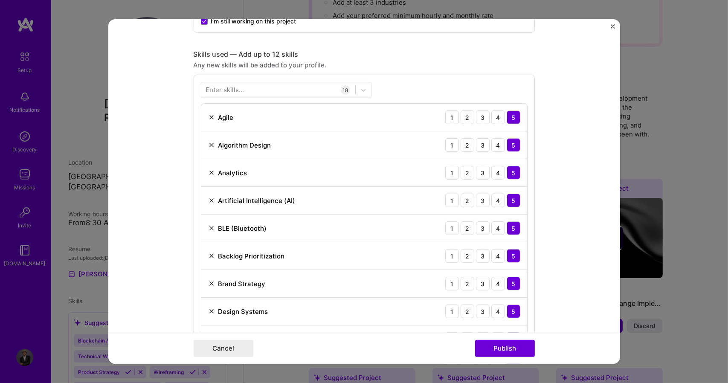
scroll to position [633, 0]
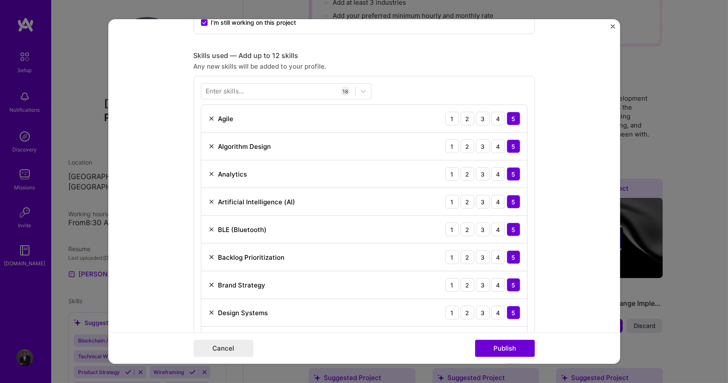
click at [208, 230] on img at bounding box center [211, 229] width 7 height 7
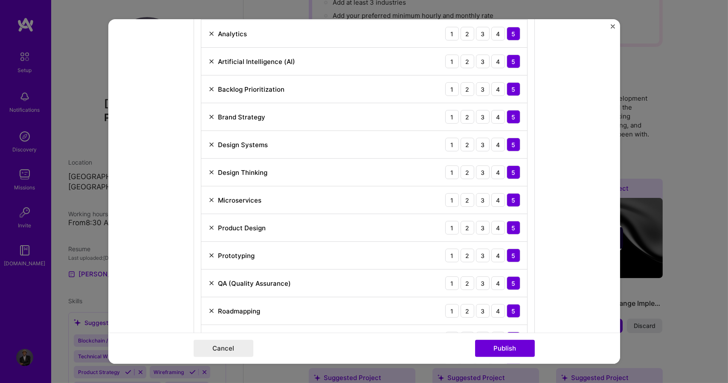
scroll to position [774, 0]
click at [208, 116] on img at bounding box center [211, 116] width 7 height 7
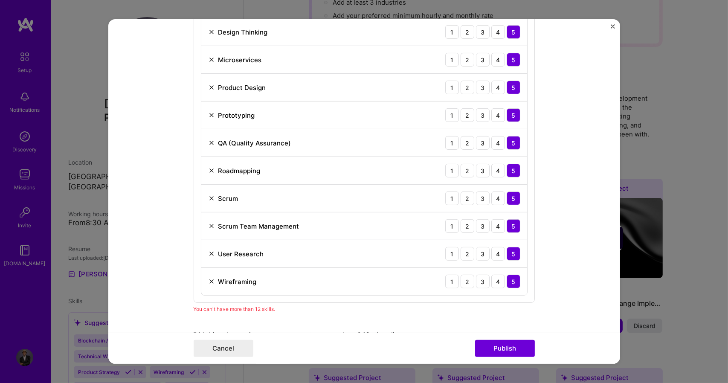
scroll to position [829, 0]
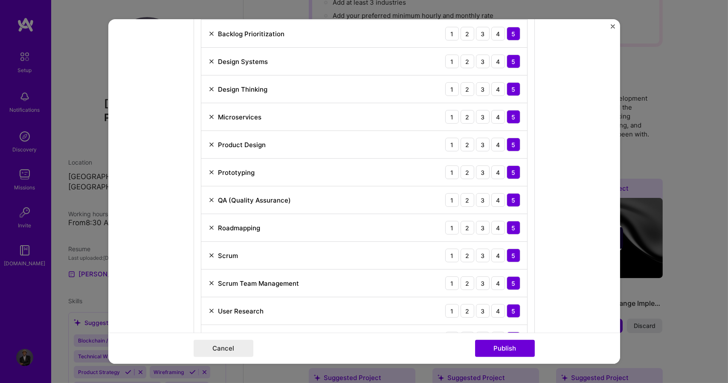
click at [208, 281] on img at bounding box center [211, 283] width 7 height 7
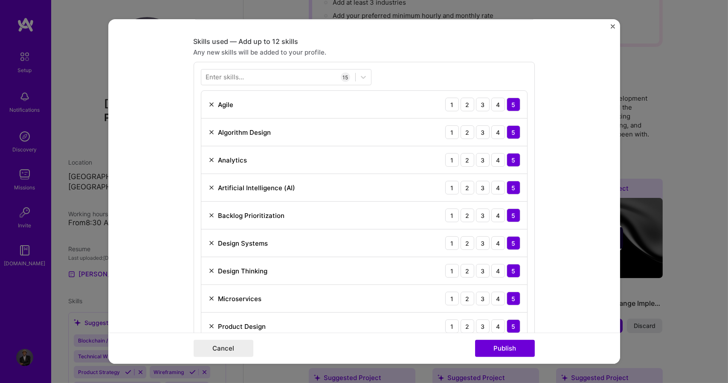
scroll to position [677, 0]
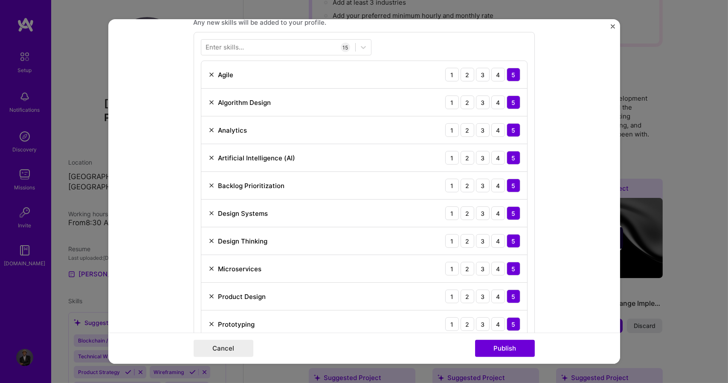
click at [208, 268] on img at bounding box center [211, 268] width 7 height 7
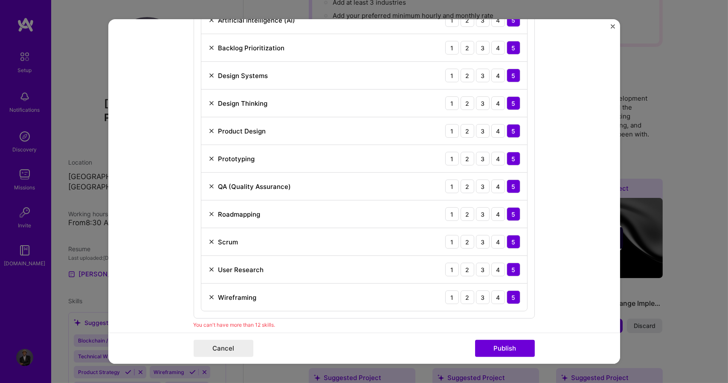
scroll to position [793, 0]
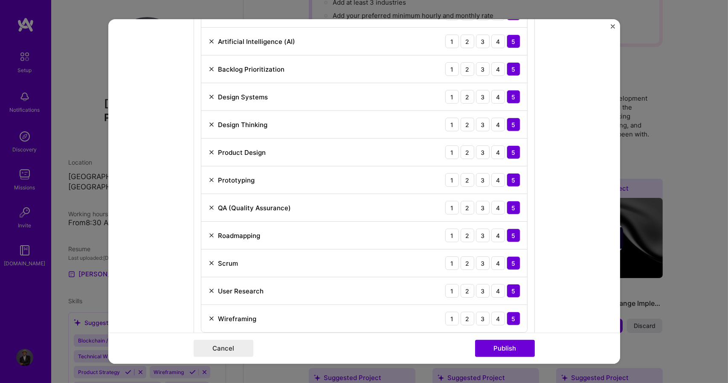
click at [208, 151] on img at bounding box center [211, 152] width 7 height 7
click at [208, 93] on img at bounding box center [211, 96] width 7 height 7
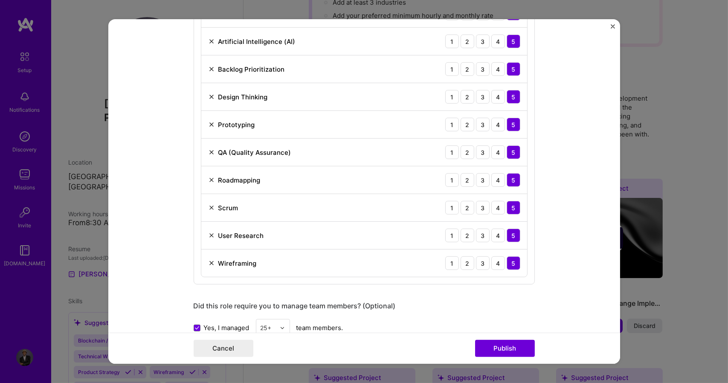
scroll to position [0, 0]
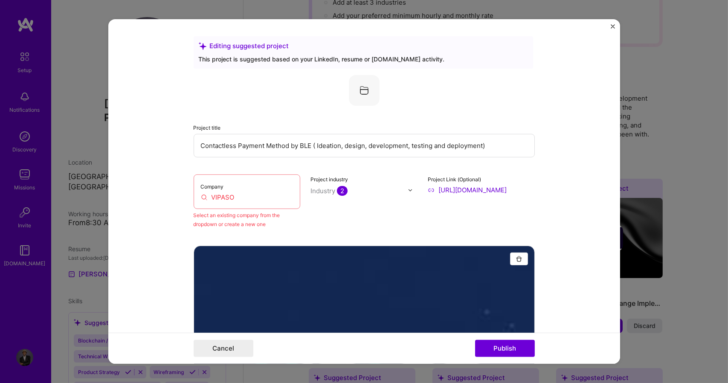
click at [238, 198] on input "VIPASO" at bounding box center [247, 197] width 93 height 9
click at [484, 347] on button "Publish" at bounding box center [505, 348] width 60 height 17
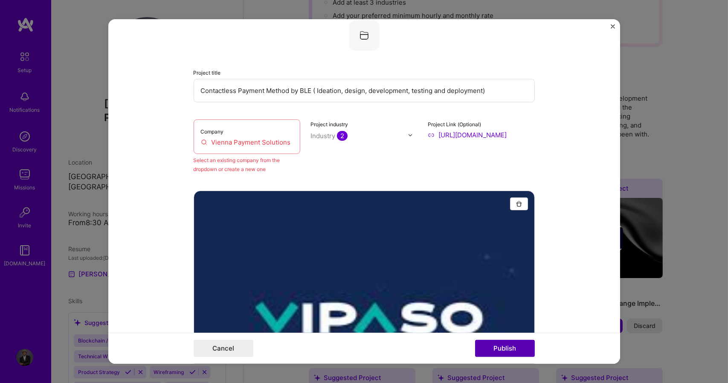
scroll to position [56, 0]
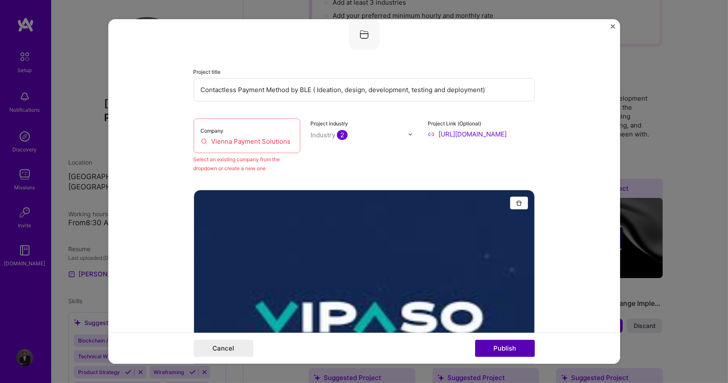
click at [484, 347] on button "Publish" at bounding box center [505, 348] width 60 height 17
click at [289, 145] on input "Vienna Payment Solutions" at bounding box center [247, 141] width 93 height 9
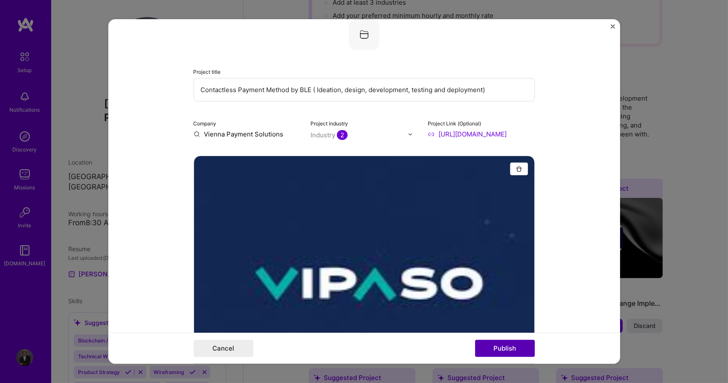
click at [482, 344] on button "Publish" at bounding box center [505, 348] width 60 height 17
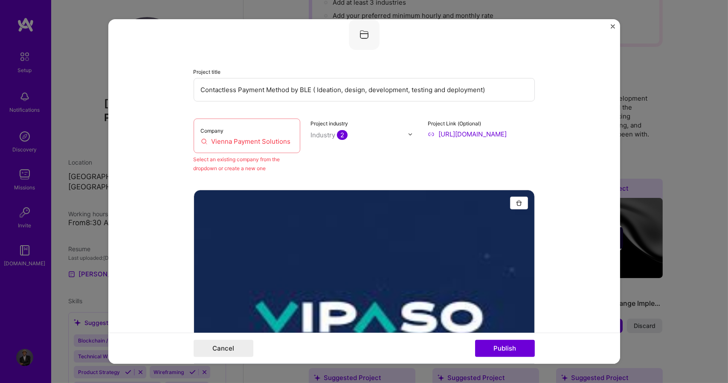
click at [288, 143] on input "Vienna Payment Solutions" at bounding box center [247, 141] width 93 height 9
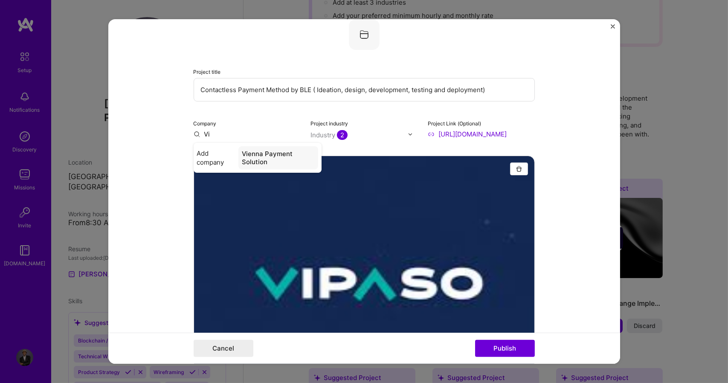
type input "V"
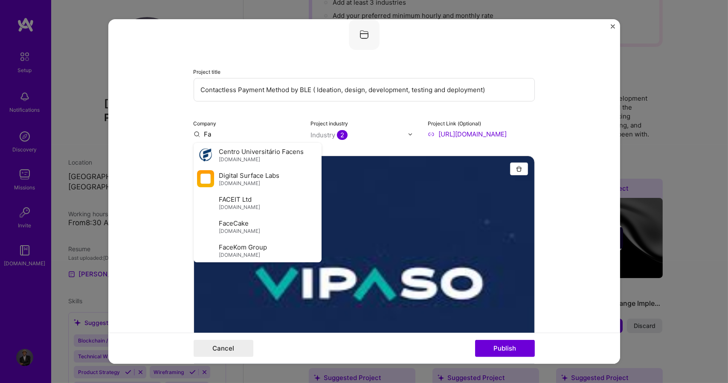
type input "F"
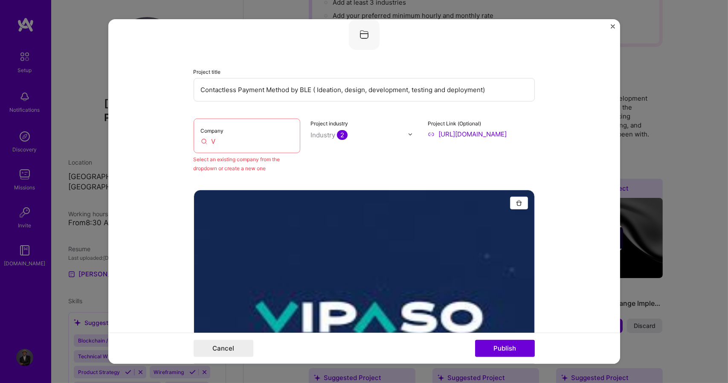
click at [247, 139] on input "V" at bounding box center [247, 141] width 93 height 9
click at [239, 144] on input "[GEOGRAPHIC_DATA]" at bounding box center [247, 141] width 93 height 9
click at [290, 142] on div "Company Vienna Payment Solutions" at bounding box center [247, 136] width 107 height 35
click at [326, 152] on div "Project industry Industry 2" at bounding box center [363, 146] width 107 height 54
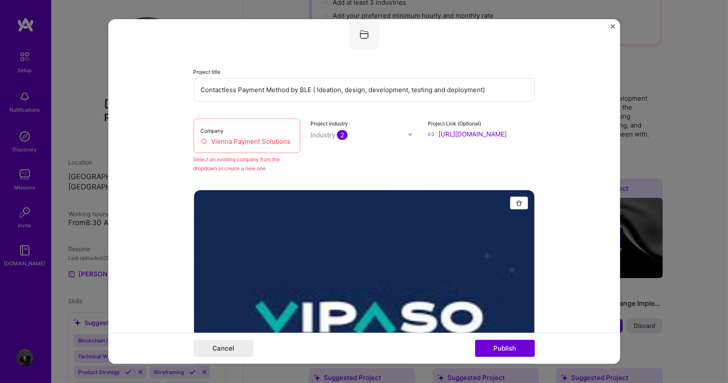
click at [326, 152] on div "Project industry Industry 2" at bounding box center [363, 146] width 107 height 54
click at [489, 346] on button "Publish" at bounding box center [505, 348] width 60 height 17
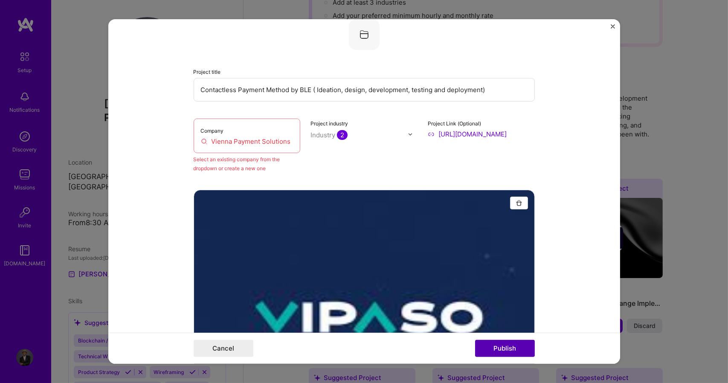
click at [489, 346] on button "Publish" at bounding box center [505, 348] width 60 height 17
click at [288, 145] on input "Vienna Payment Solutions" at bounding box center [247, 141] width 93 height 9
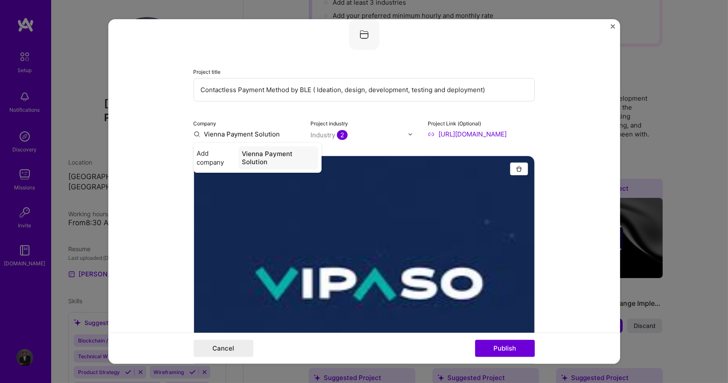
type input "Vienna Payment Solutions"
click at [209, 160] on span "Add company" at bounding box center [215, 158] width 37 height 18
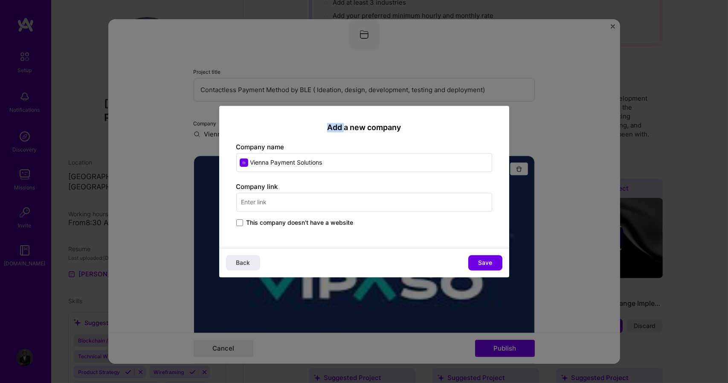
click at [209, 160] on div "Add a new company Company name Vienna Payment Solutions Company link This compa…" at bounding box center [364, 191] width 728 height 383
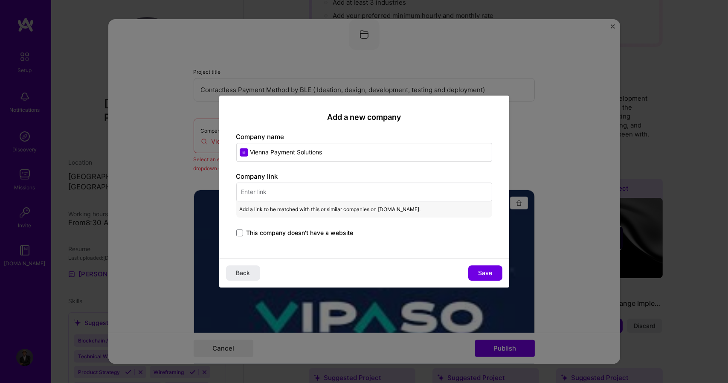
click at [266, 193] on input "text" at bounding box center [364, 191] width 256 height 19
paste input "[URL][DOMAIN_NAME]"
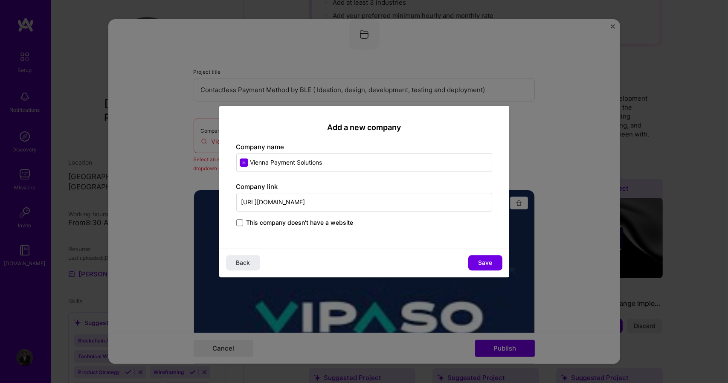
type input "[URL][DOMAIN_NAME]"
click at [478, 262] on span "Save" at bounding box center [485, 262] width 14 height 9
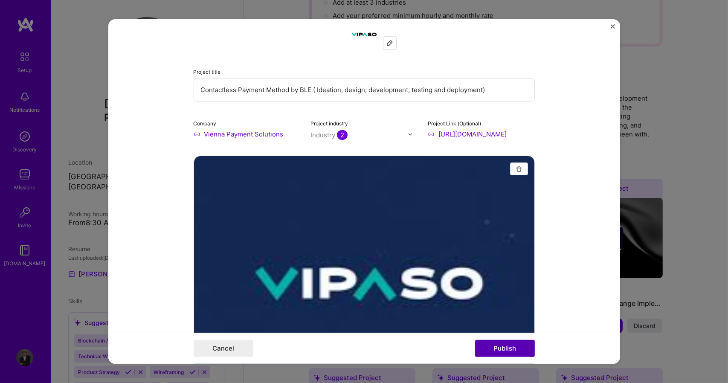
click at [501, 348] on button "Publish" at bounding box center [505, 348] width 60 height 17
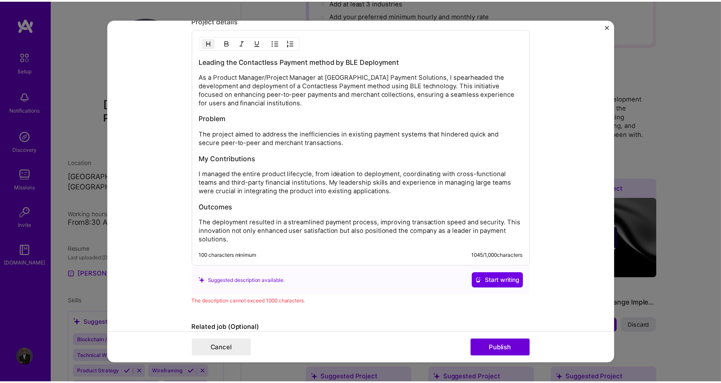
scroll to position [1261, 0]
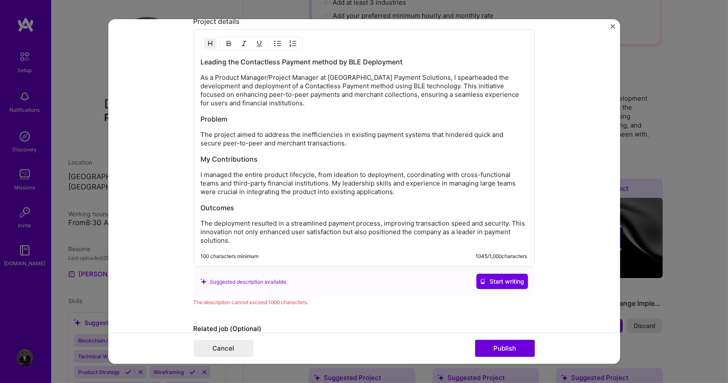
click at [481, 223] on p "The deployment resulted in a streamlined payment process, improving transaction…" at bounding box center [364, 232] width 327 height 26
click at [288, 231] on p "The deployment resulted in a streamlined payment process, improving transaction…" at bounding box center [364, 232] width 327 height 26
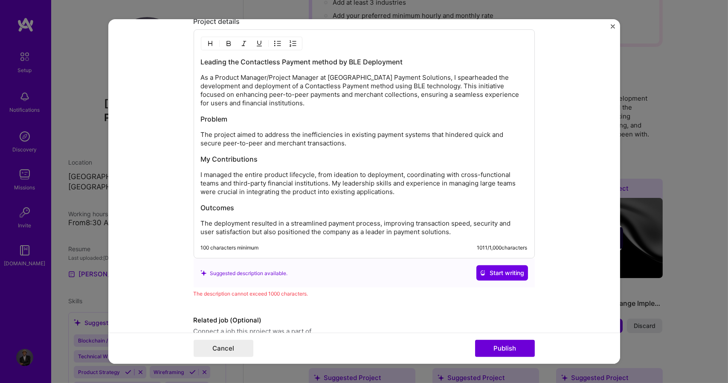
click at [451, 234] on p "The deployment resulted in a streamlined payment process, improving transaction…" at bounding box center [364, 227] width 327 height 17
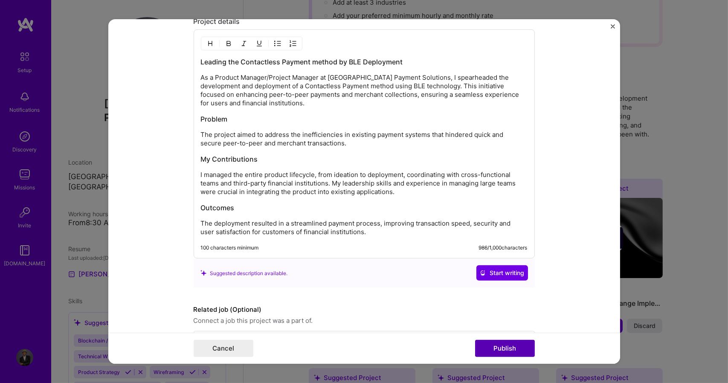
click at [492, 343] on button "Publish" at bounding box center [505, 348] width 60 height 17
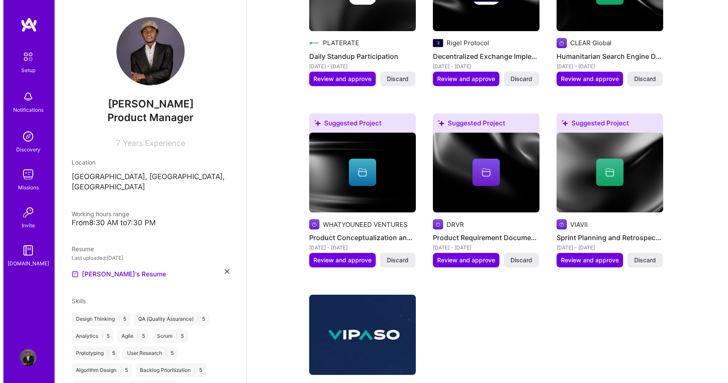
scroll to position [395, 0]
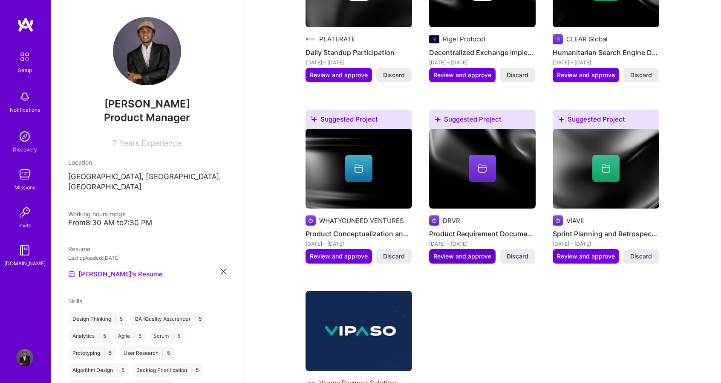
click at [454, 252] on span "Review and approve" at bounding box center [463, 256] width 58 height 9
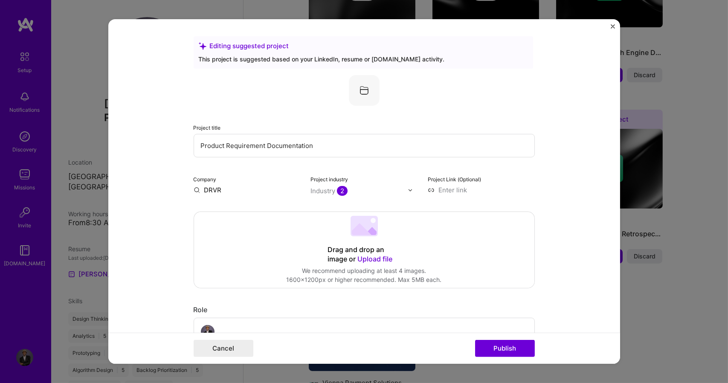
click at [611, 25] on img "Close" at bounding box center [613, 26] width 4 height 4
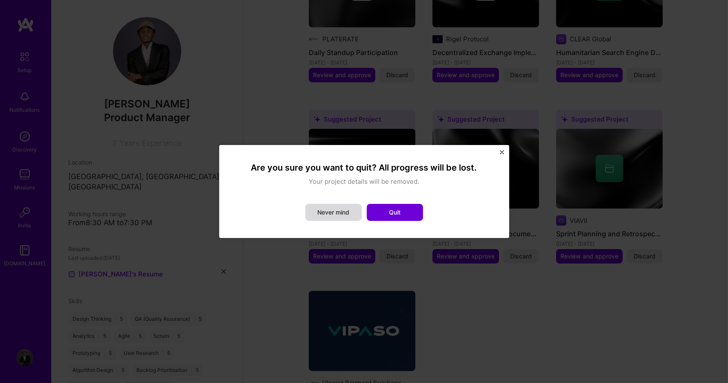
click at [344, 214] on button "Never mind" at bounding box center [333, 212] width 56 height 17
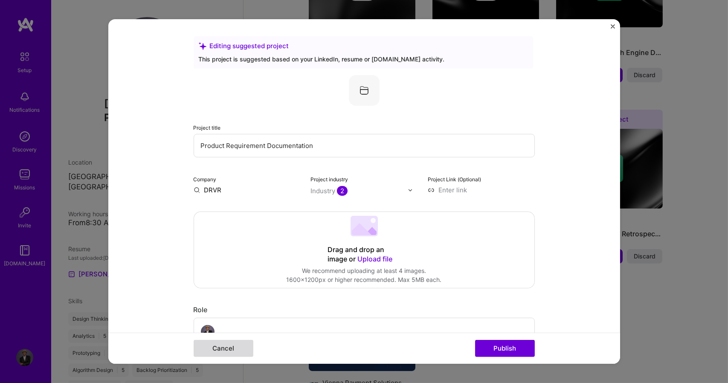
click at [240, 348] on button "Cancel" at bounding box center [224, 348] width 60 height 17
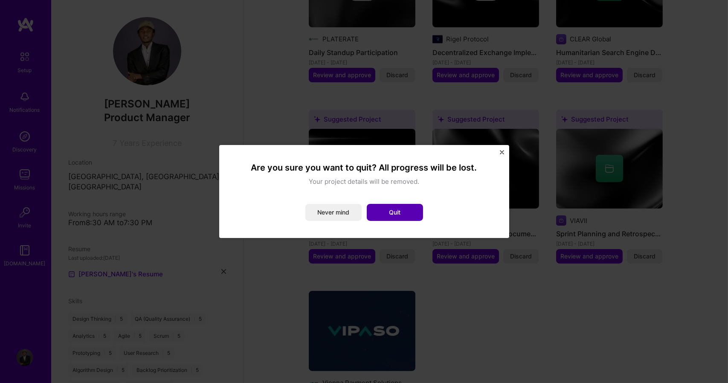
click at [374, 210] on button "Quit" at bounding box center [395, 212] width 56 height 17
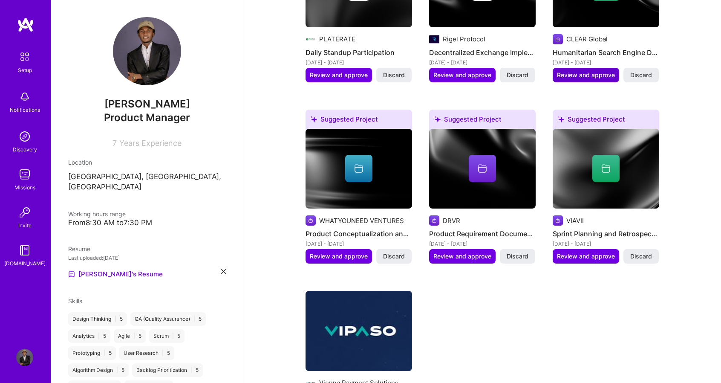
click at [588, 71] on span "Review and approve" at bounding box center [586, 75] width 58 height 9
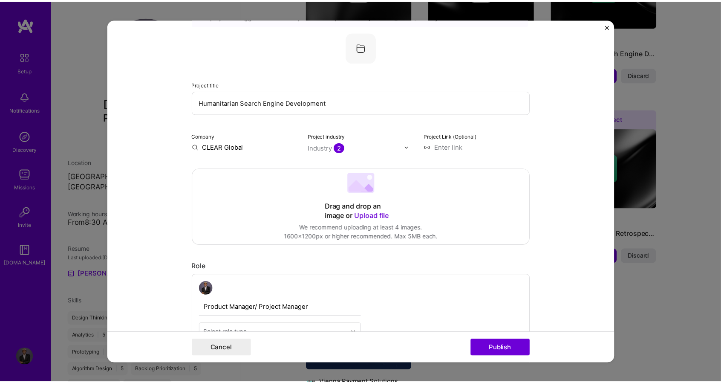
scroll to position [0, 0]
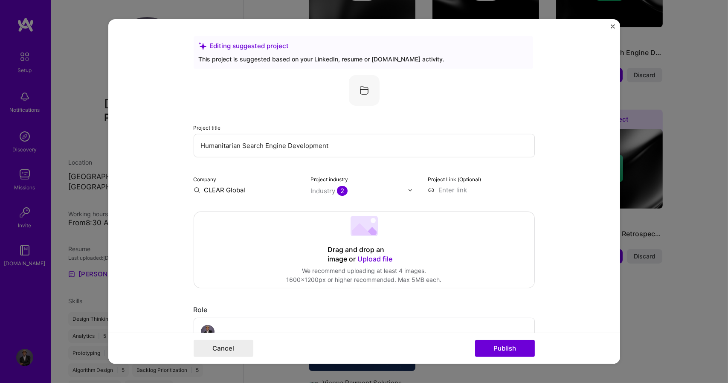
click at [612, 26] on img "Close" at bounding box center [613, 26] width 4 height 4
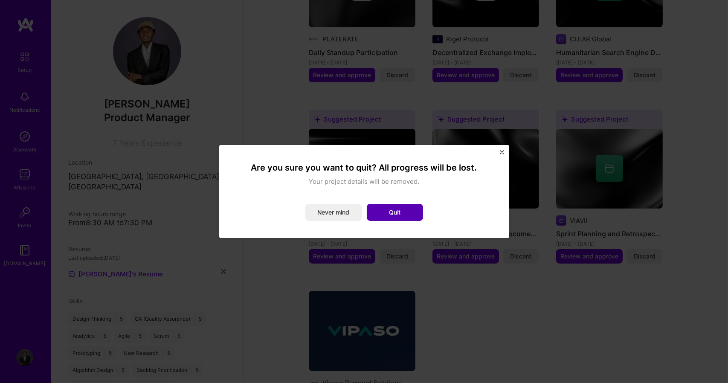
click at [385, 216] on button "Quit" at bounding box center [395, 212] width 56 height 17
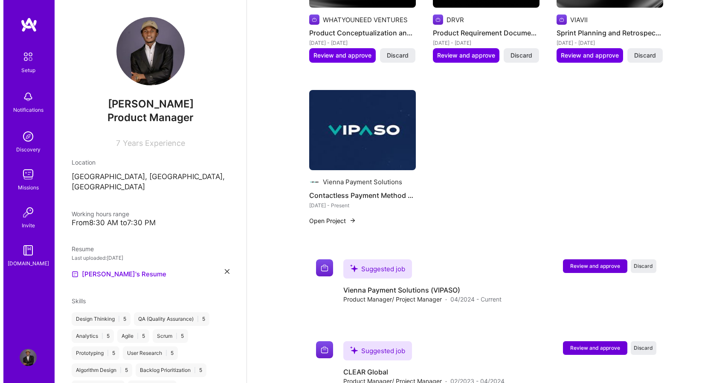
scroll to position [618, 0]
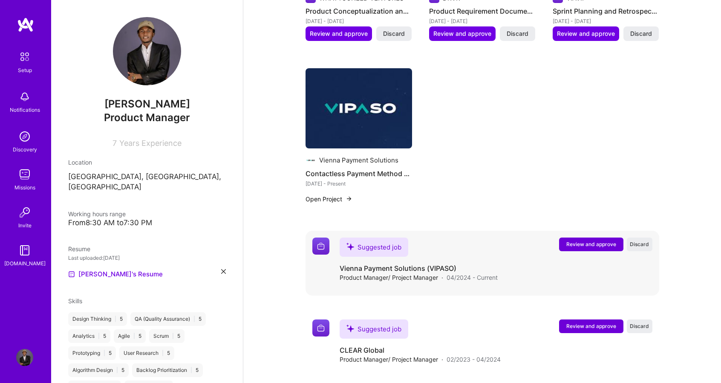
click at [576, 237] on button "Review and approve" at bounding box center [591, 244] width 64 height 14
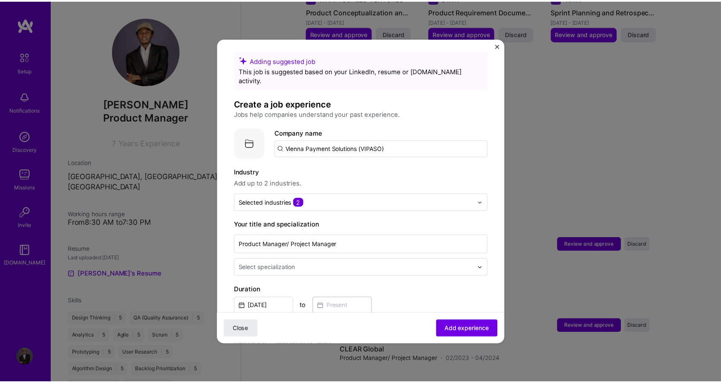
scroll to position [0, 0]
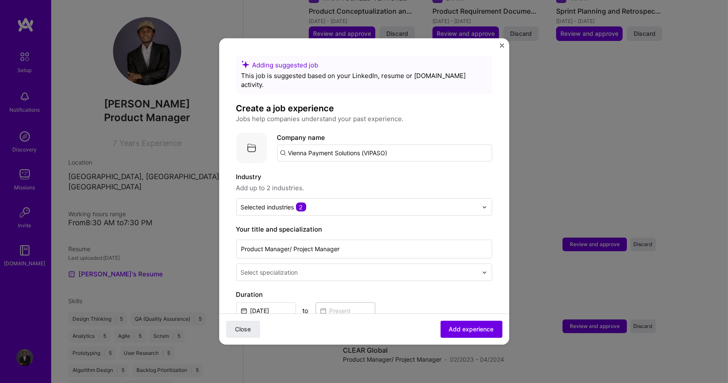
click at [500, 48] on button "Close" at bounding box center [502, 47] width 4 height 9
